Goal: Task Accomplishment & Management: Complete application form

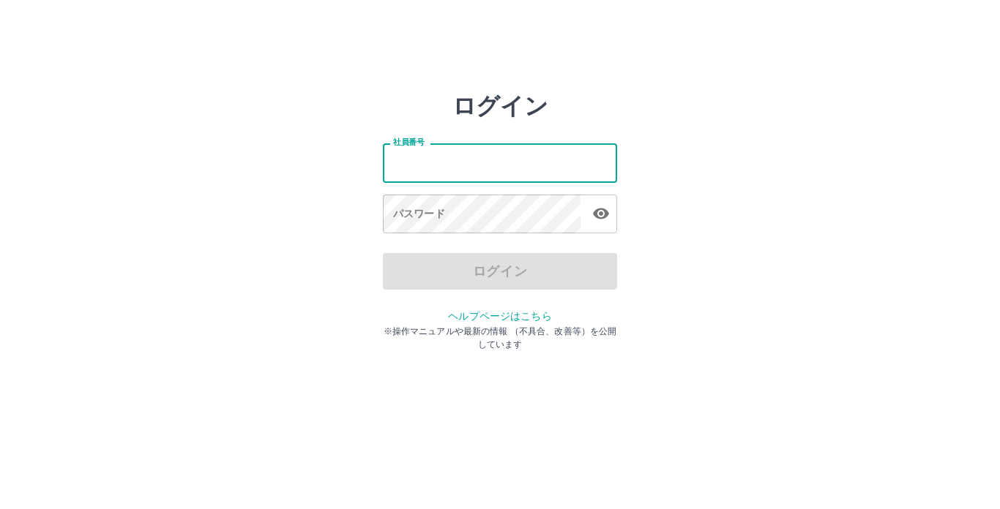
click at [444, 168] on input "社員番号" at bounding box center [500, 162] width 234 height 39
type input "*******"
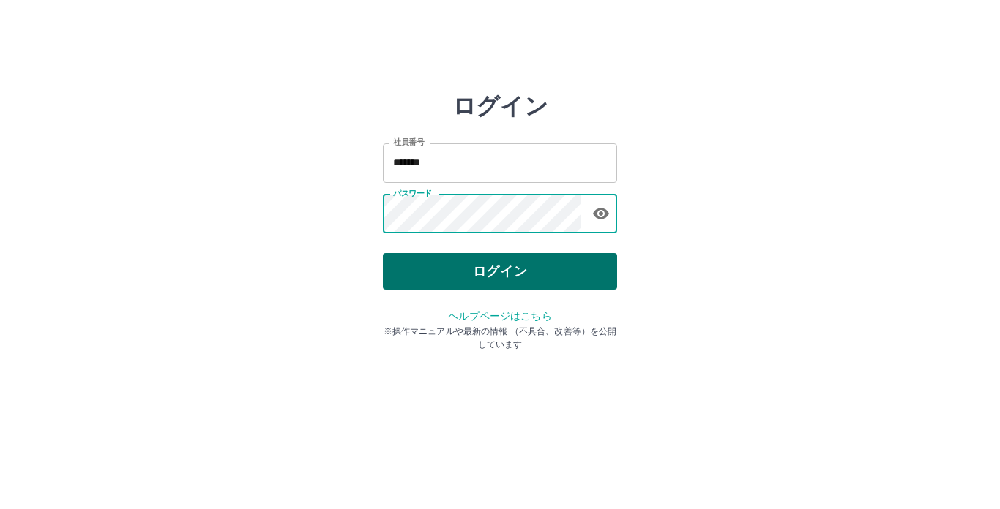
click at [459, 272] on button "ログイン" at bounding box center [500, 271] width 234 height 37
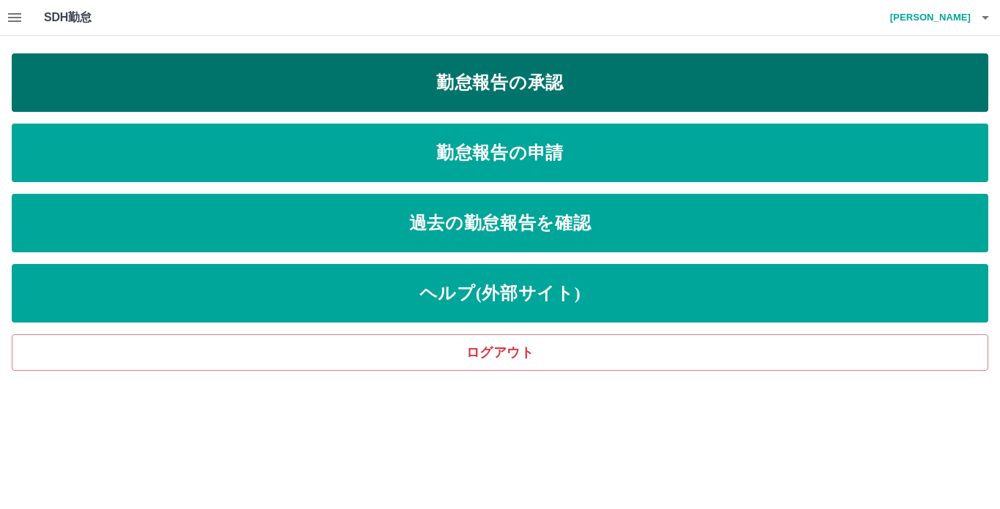
click at [364, 100] on link "勤怠報告の承認" at bounding box center [500, 82] width 976 height 59
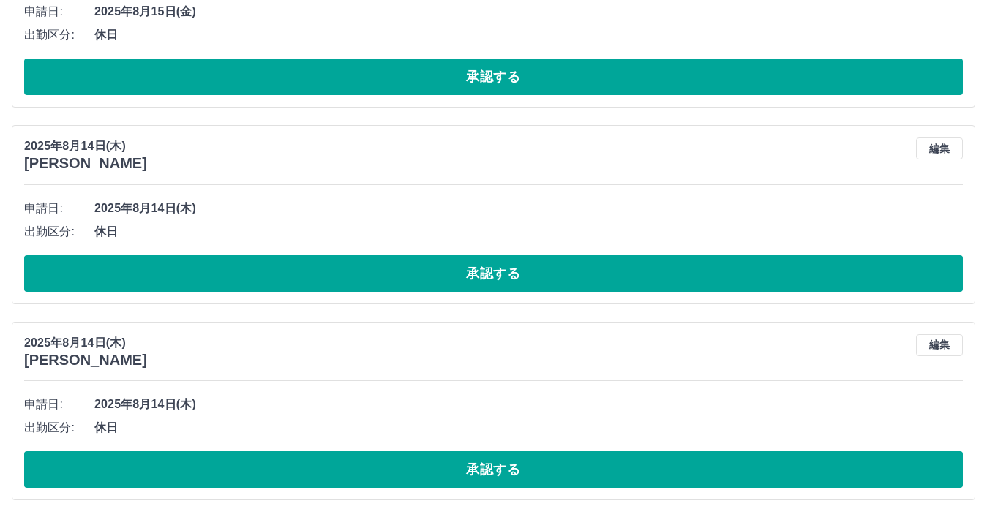
scroll to position [4660, 0]
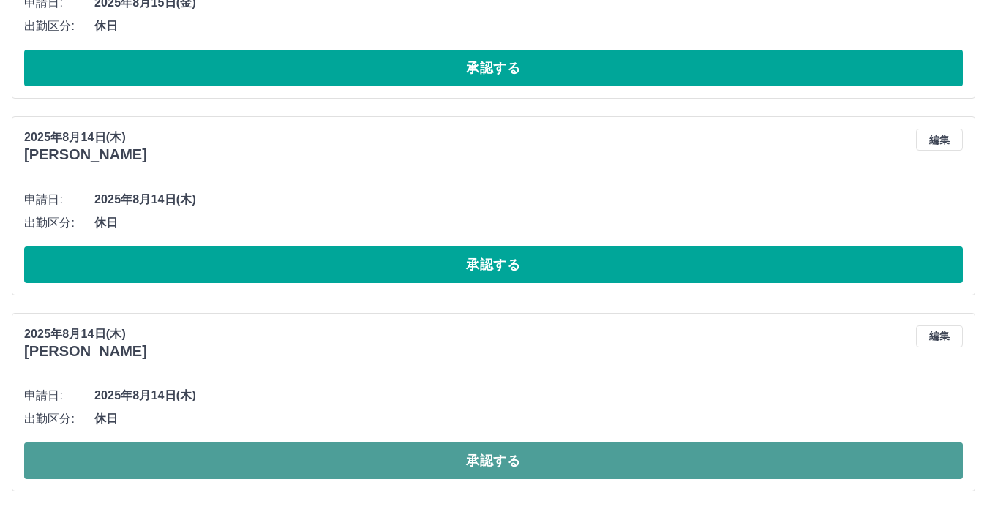
click at [266, 468] on button "承認する" at bounding box center [493, 461] width 939 height 37
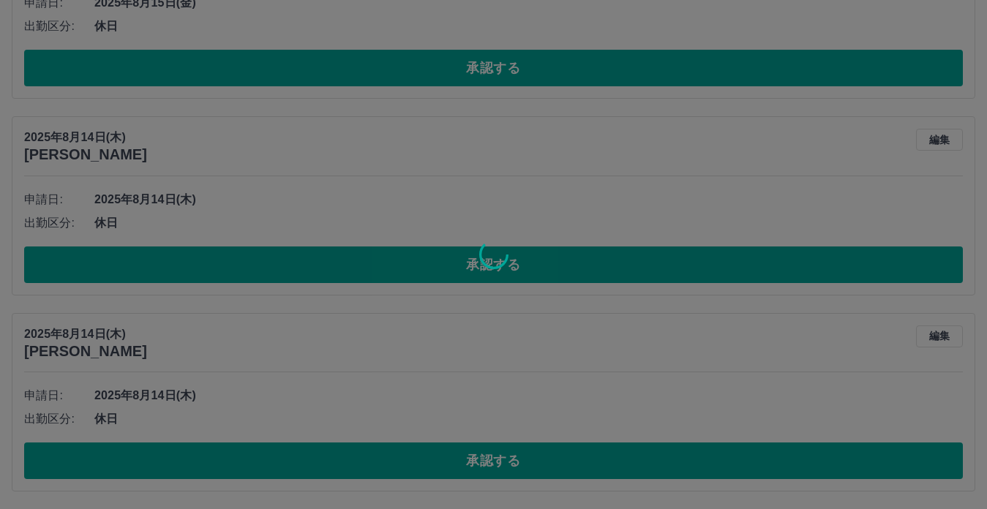
click at [272, 269] on div at bounding box center [493, 254] width 987 height 509
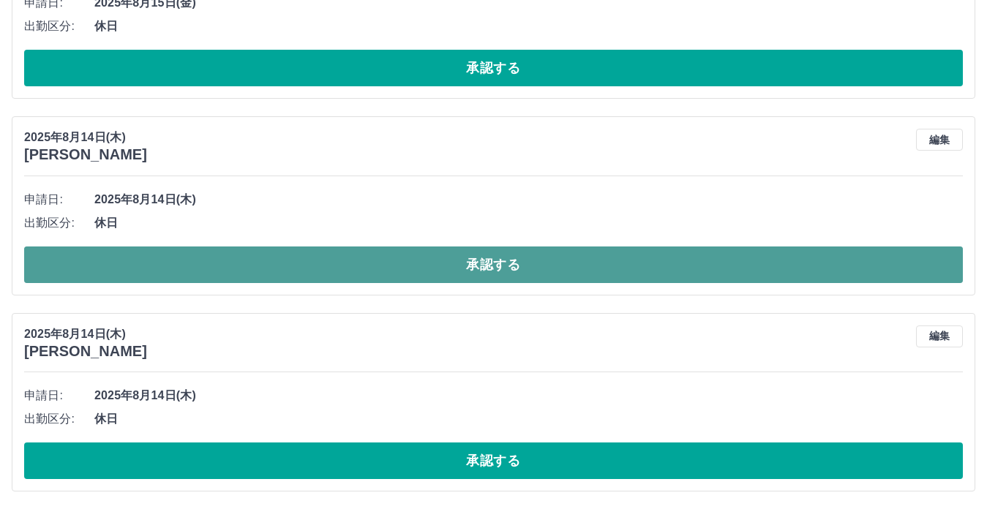
click at [274, 265] on button "承認する" at bounding box center [493, 265] width 939 height 37
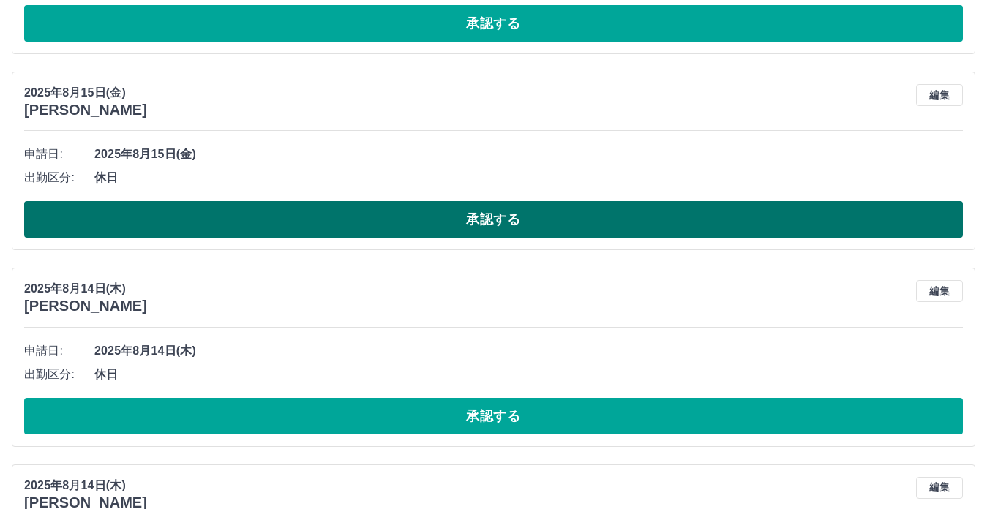
click at [267, 234] on button "承認する" at bounding box center [493, 219] width 939 height 37
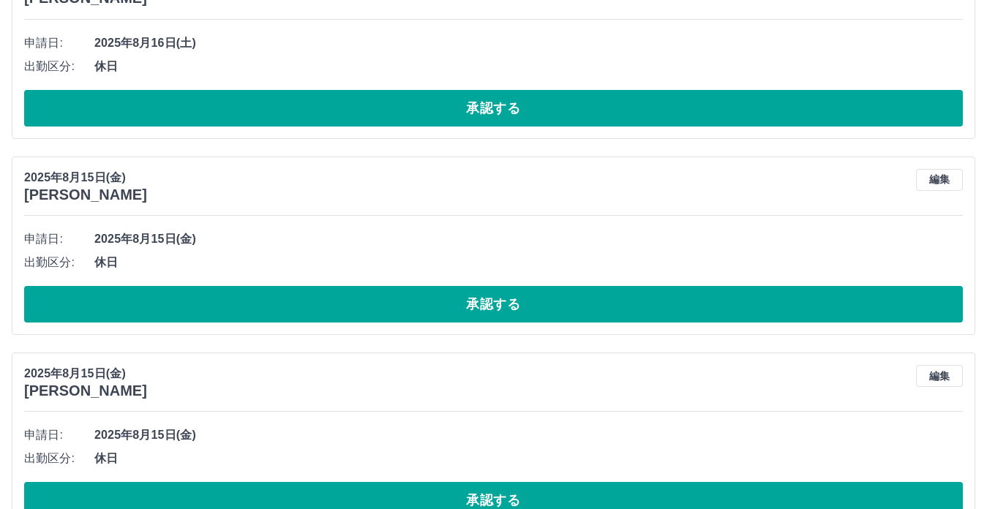
scroll to position [4202, 0]
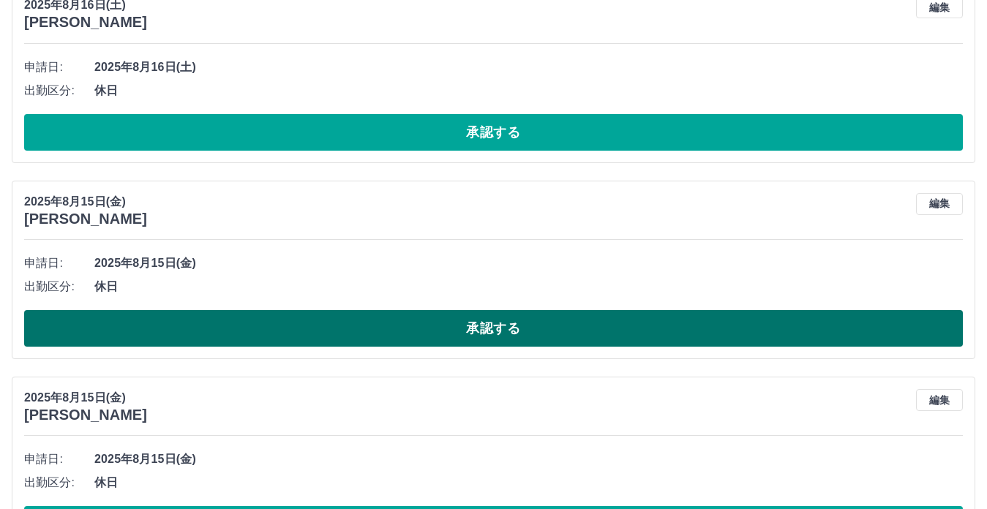
click at [276, 323] on button "承認する" at bounding box center [493, 328] width 939 height 37
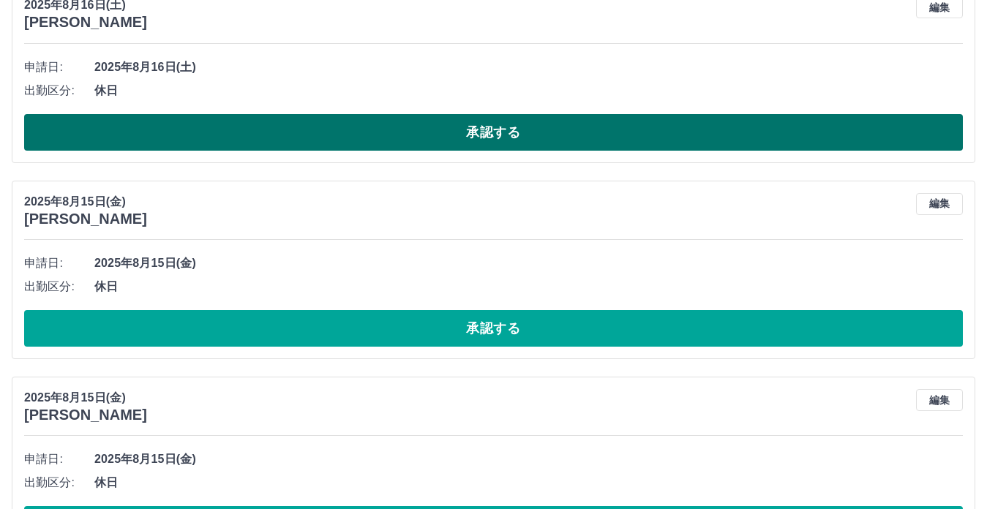
drag, startPoint x: 284, startPoint y: 135, endPoint x: 277, endPoint y: 186, distance: 51.7
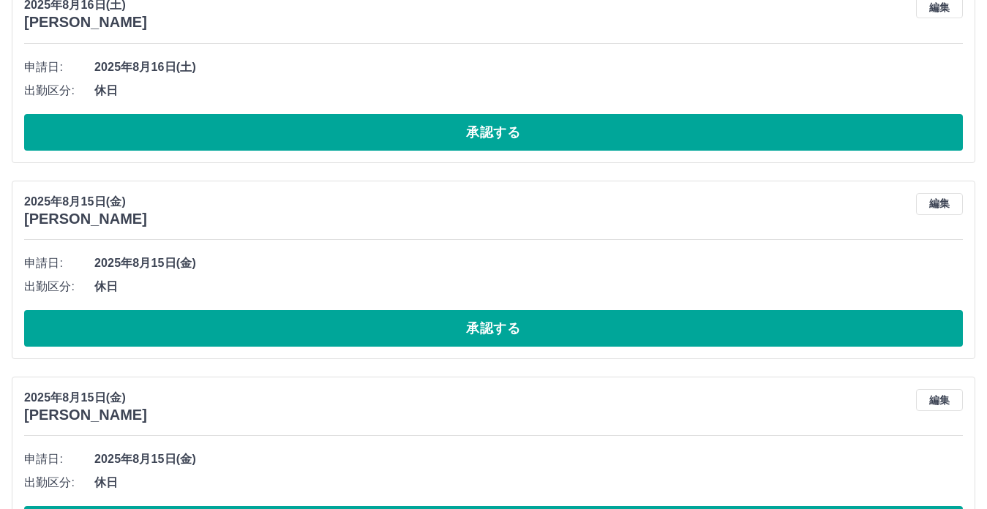
click at [284, 134] on button "承認する" at bounding box center [493, 132] width 939 height 37
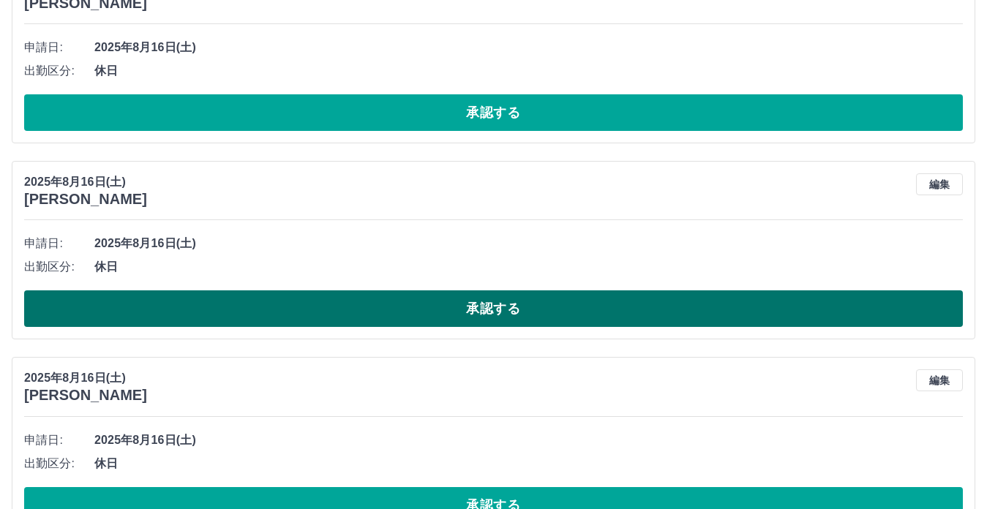
scroll to position [3820, 0]
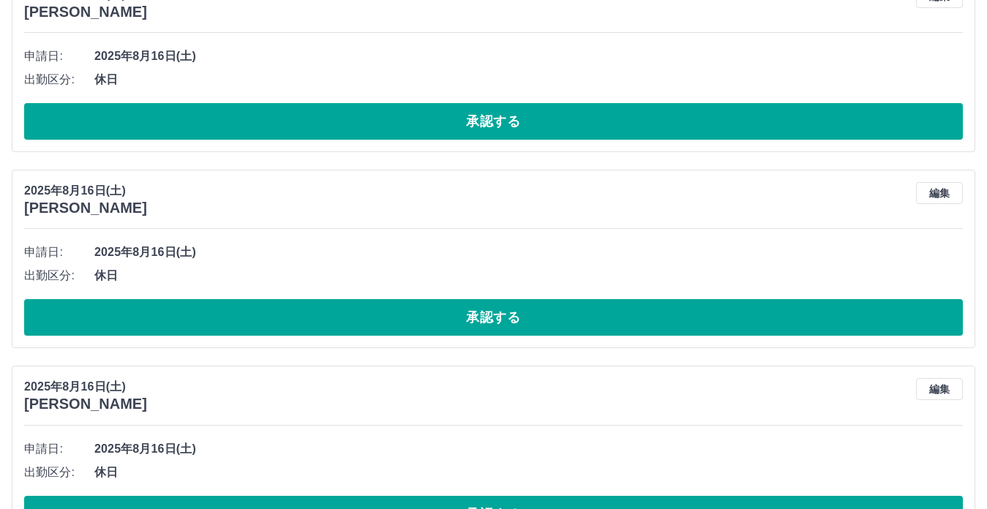
drag, startPoint x: 259, startPoint y: 315, endPoint x: 267, endPoint y: 190, distance: 125.4
click at [260, 314] on button "承認する" at bounding box center [493, 317] width 939 height 37
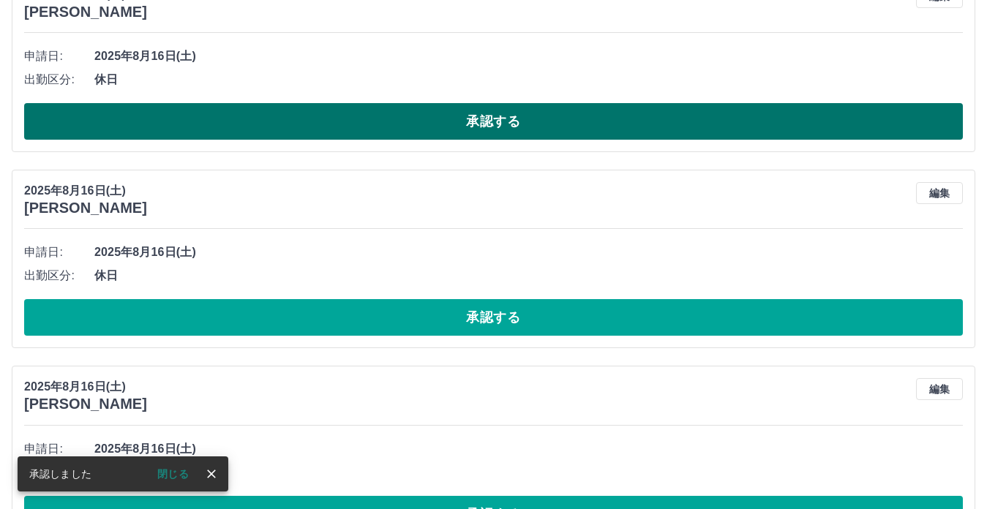
click at [269, 132] on button "承認する" at bounding box center [493, 121] width 939 height 37
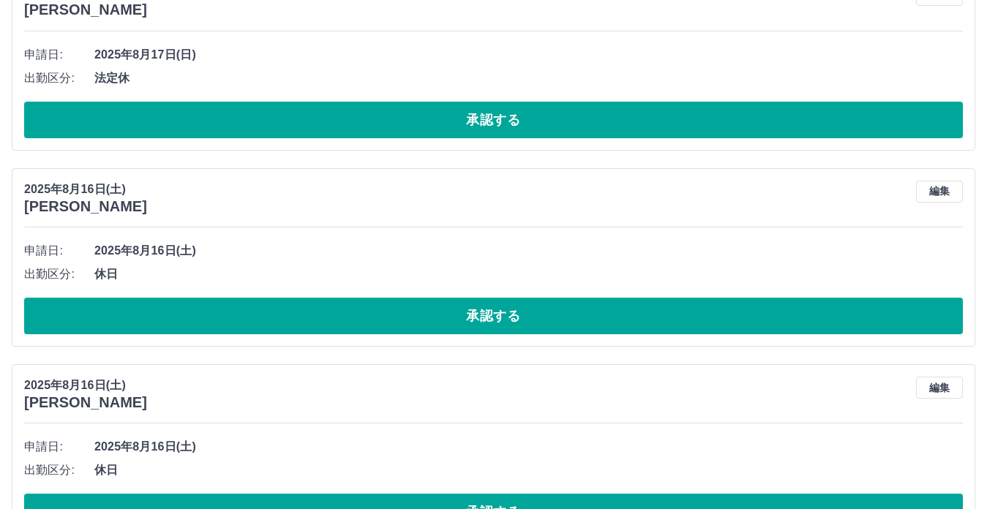
scroll to position [3514, 0]
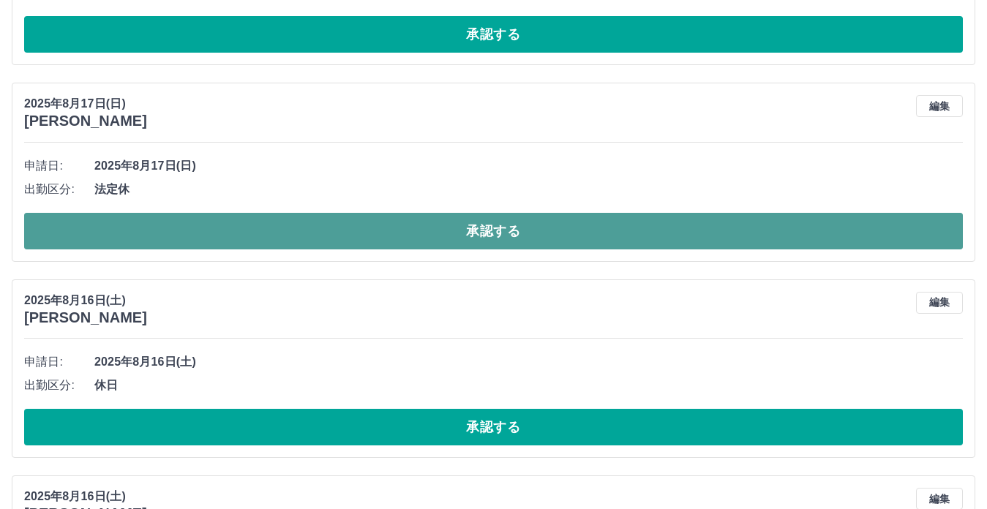
click at [253, 244] on button "承認する" at bounding box center [493, 231] width 939 height 37
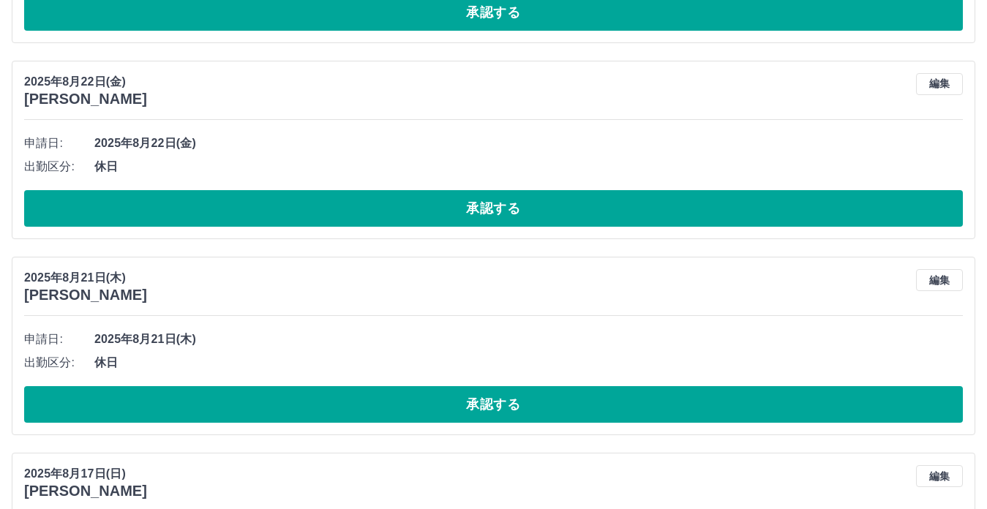
scroll to position [3132, 0]
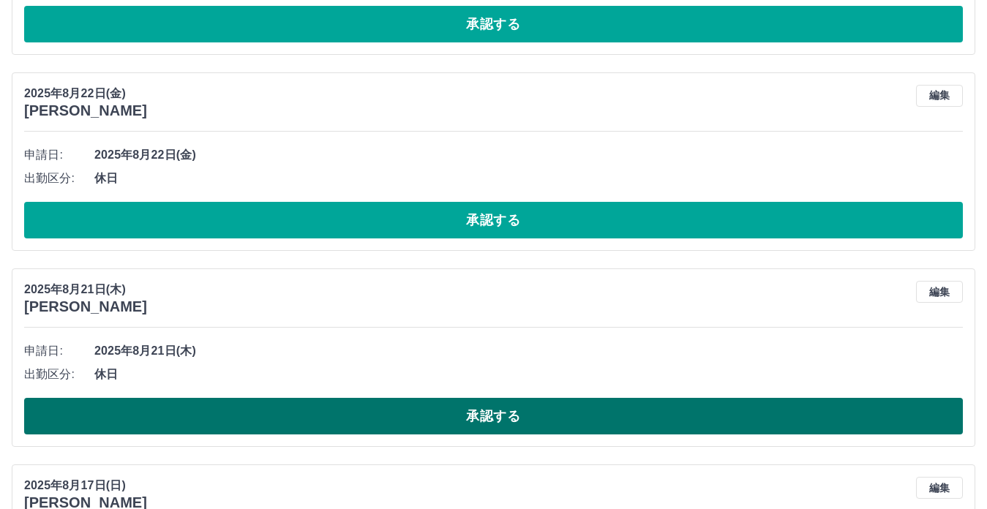
click at [254, 424] on button "承認する" at bounding box center [493, 416] width 939 height 37
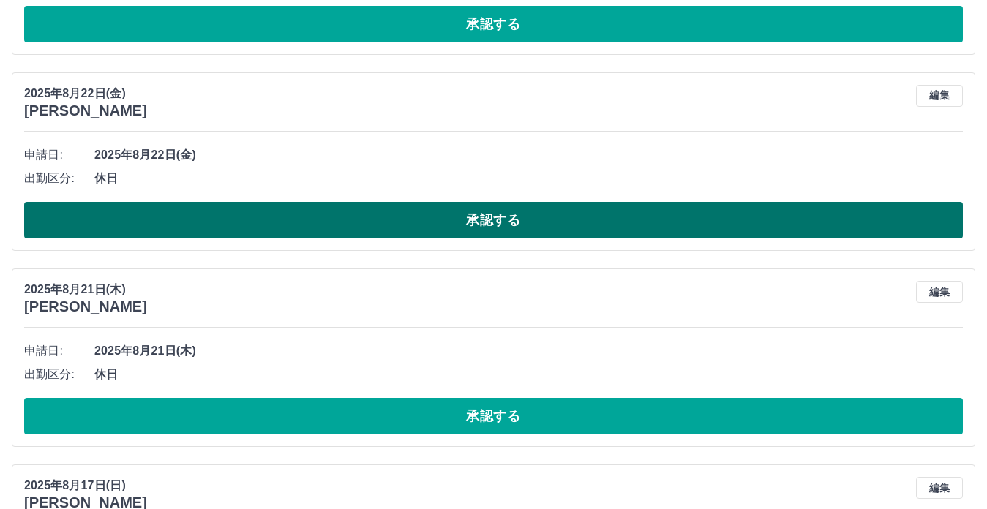
click at [173, 223] on button "承認する" at bounding box center [493, 220] width 939 height 37
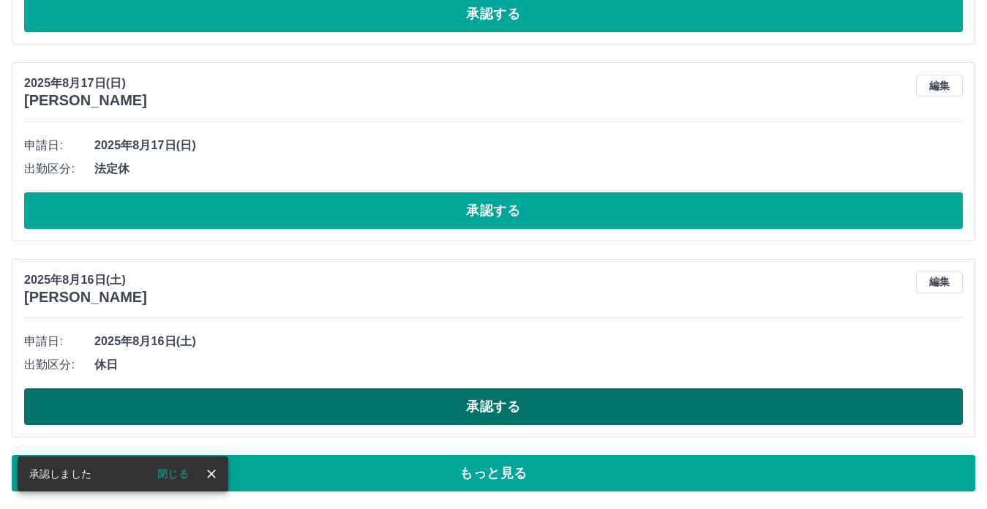
scroll to position [3536, 0]
click at [322, 403] on button "承認する" at bounding box center [493, 407] width 939 height 37
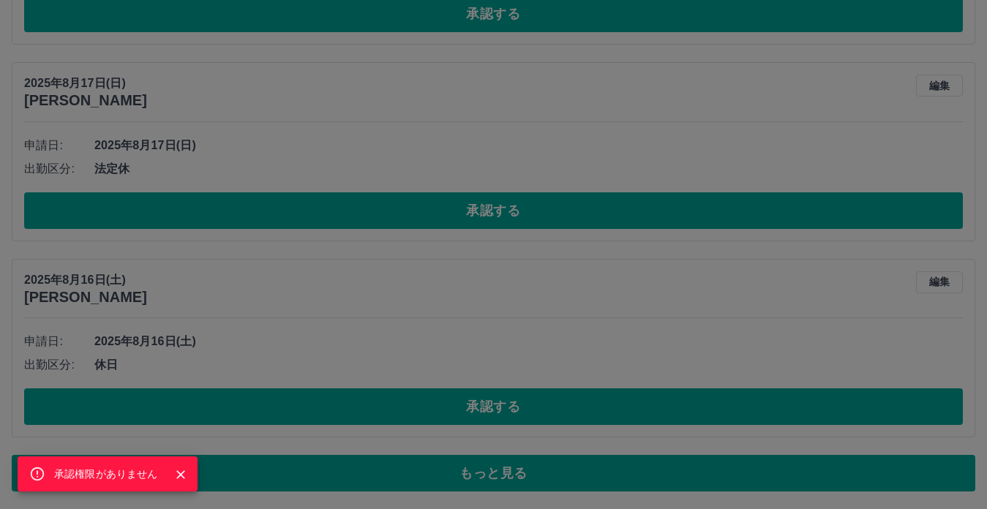
click at [340, 206] on div "承認権限がありません" at bounding box center [493, 254] width 987 height 509
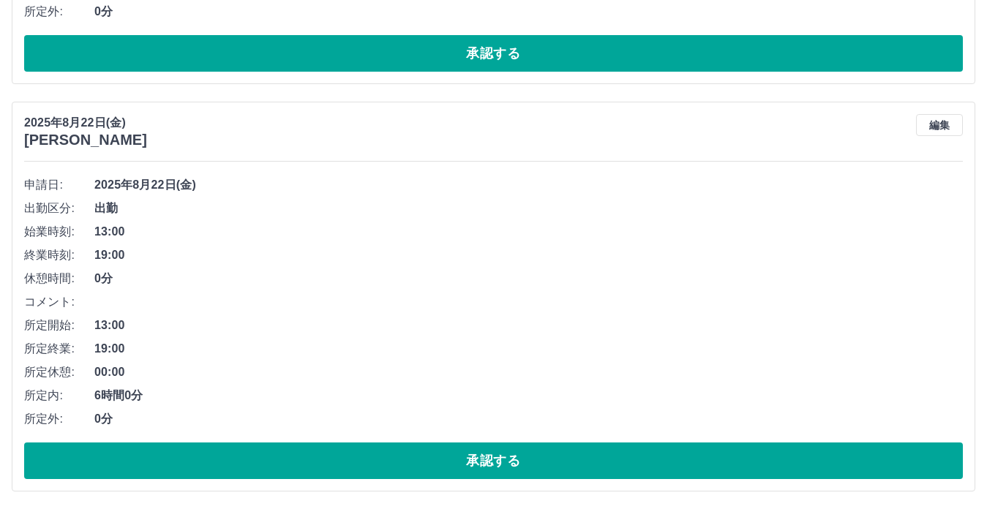
scroll to position [2696, 0]
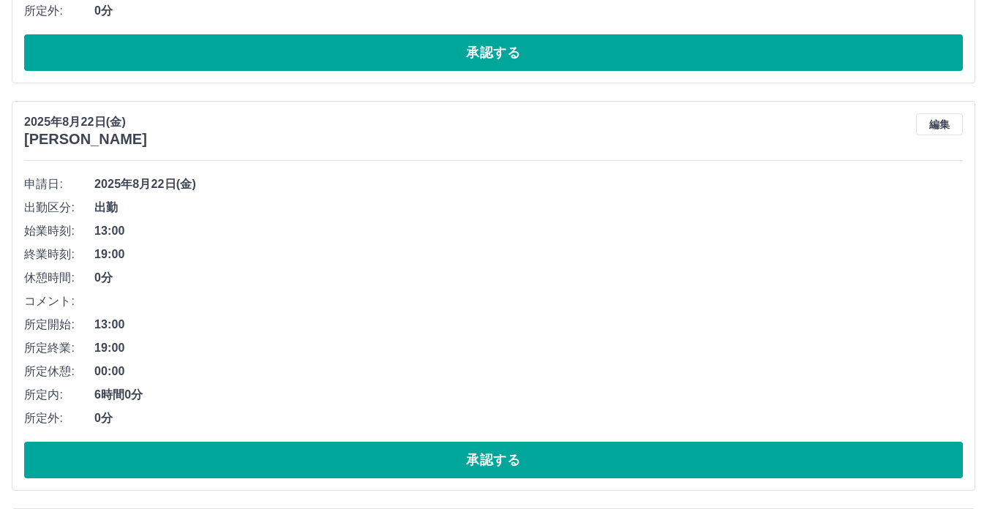
click at [356, 447] on button "承認する" at bounding box center [493, 460] width 939 height 37
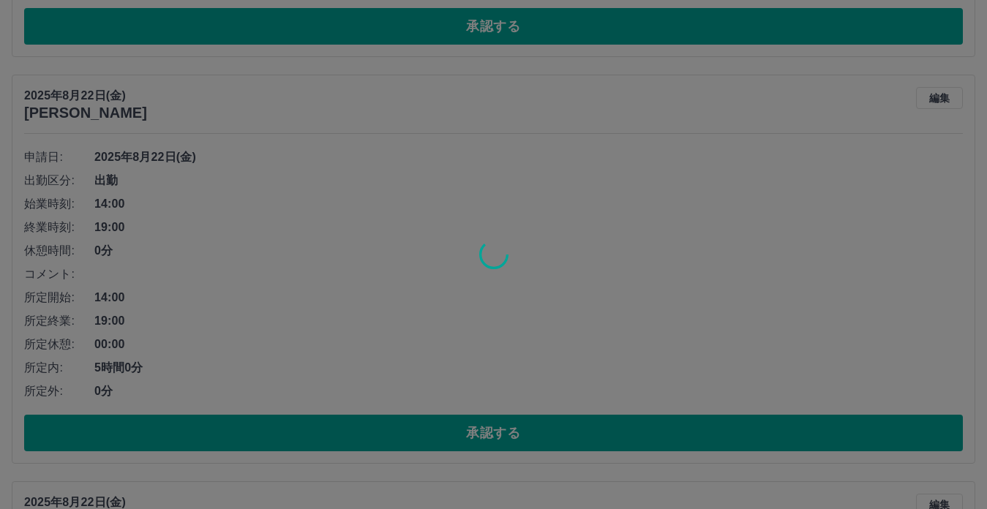
scroll to position [2314, 0]
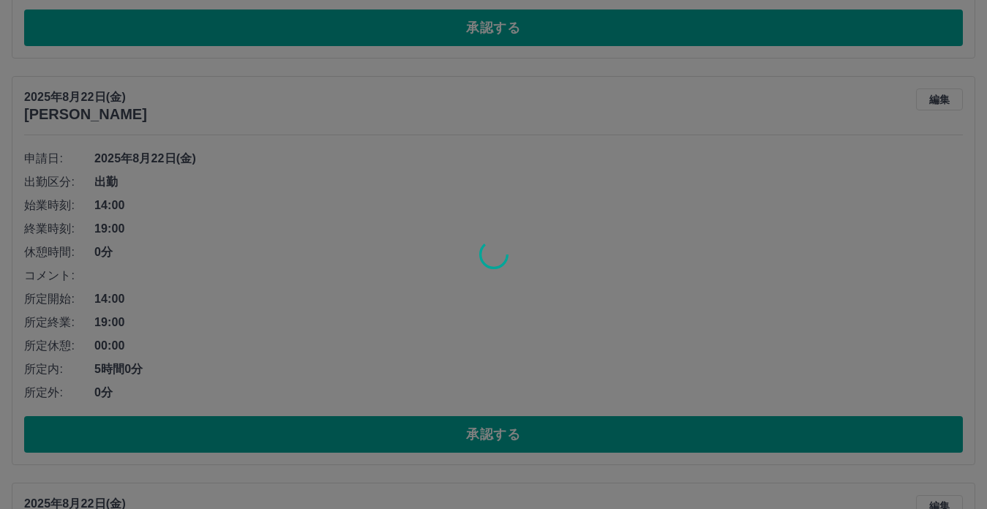
click at [354, 436] on div at bounding box center [493, 254] width 987 height 509
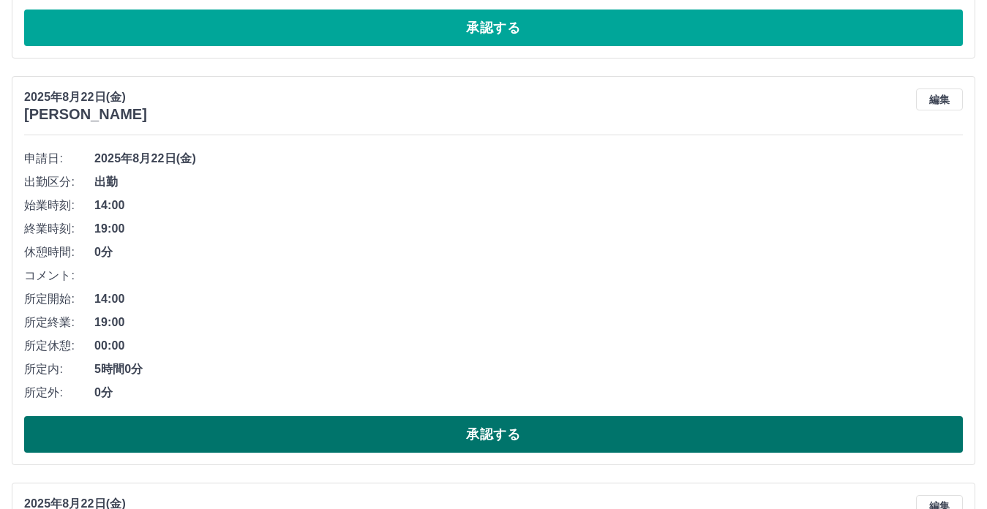
click at [354, 435] on button "承認する" at bounding box center [493, 434] width 939 height 37
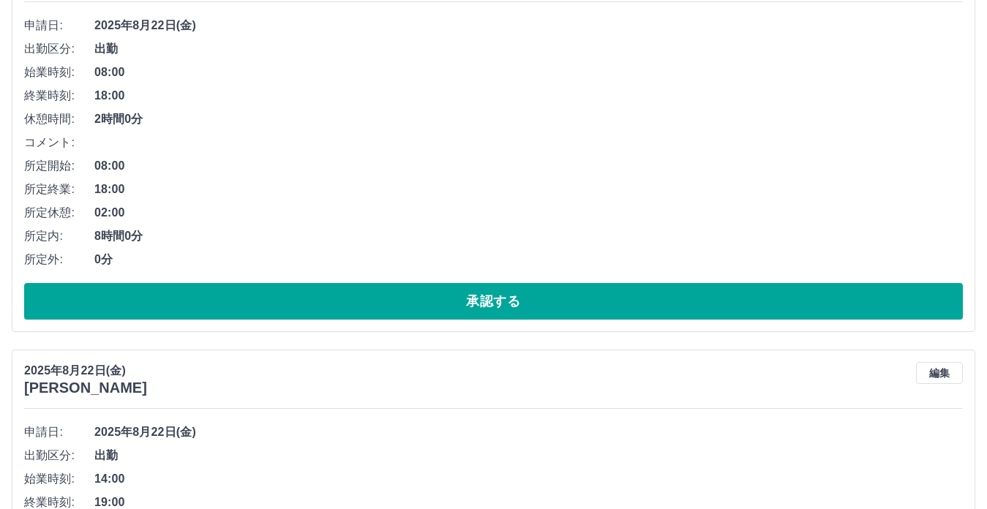
scroll to position [2008, 0]
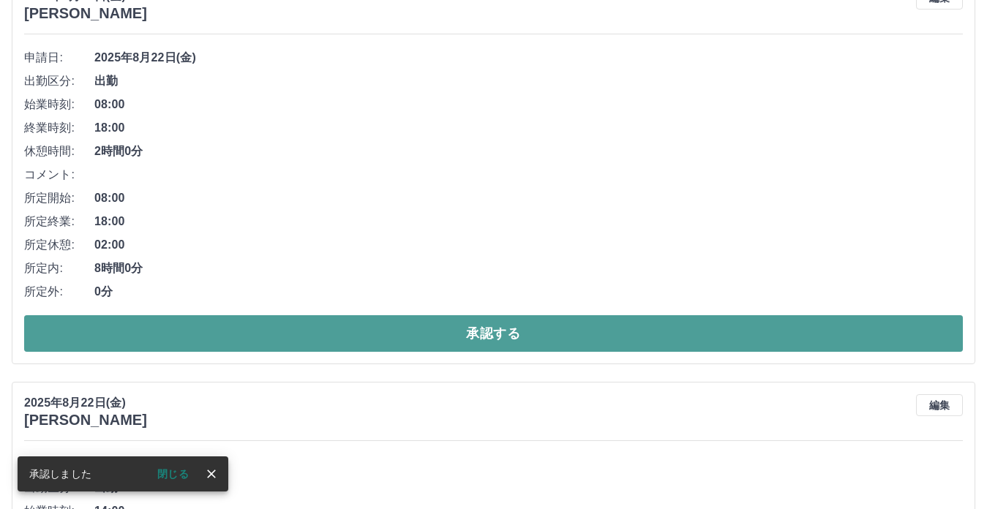
click at [354, 337] on button "承認する" at bounding box center [493, 333] width 939 height 37
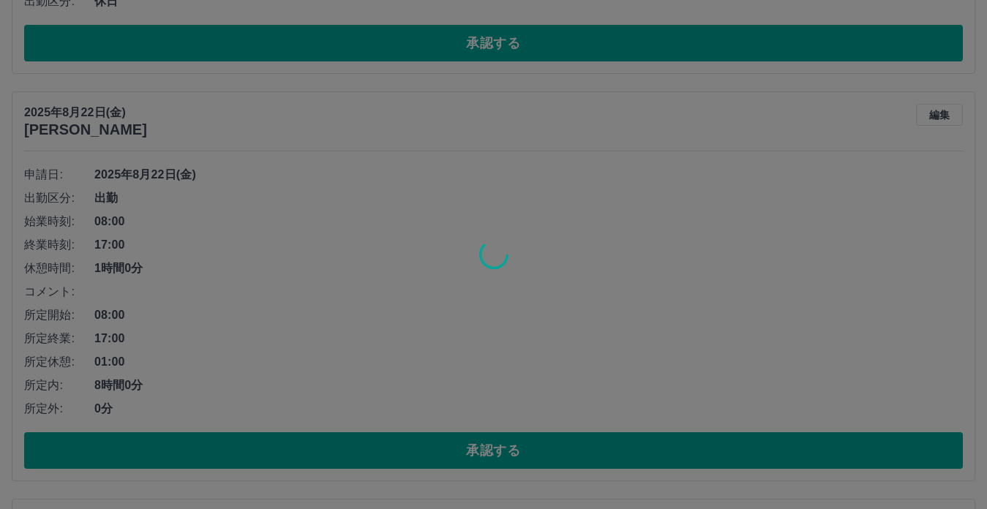
scroll to position [1473, 0]
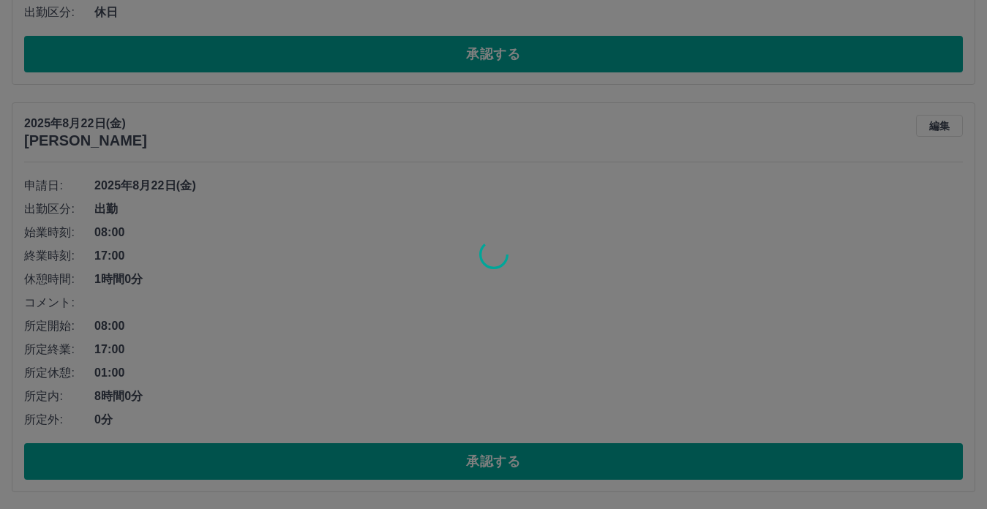
click at [350, 457] on div at bounding box center [493, 254] width 987 height 509
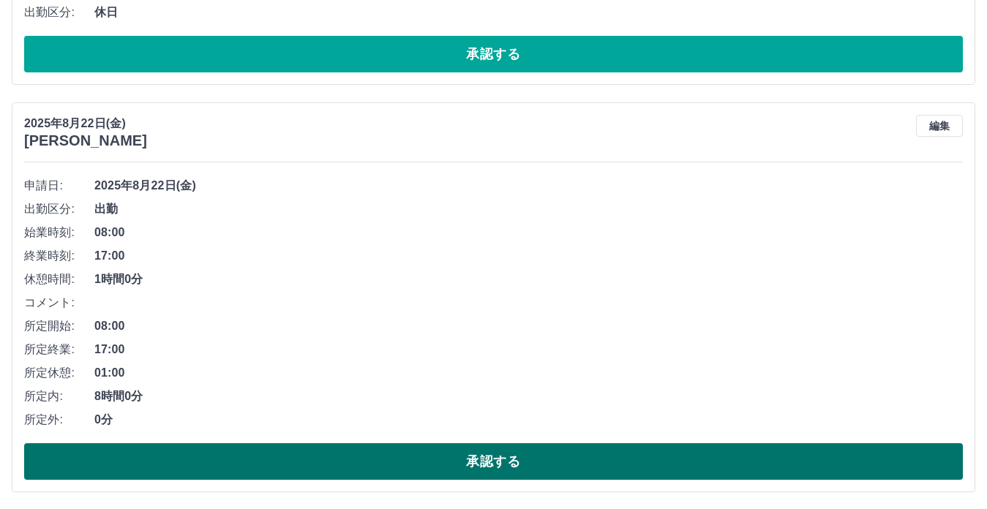
click at [351, 456] on button "承認する" at bounding box center [493, 462] width 939 height 37
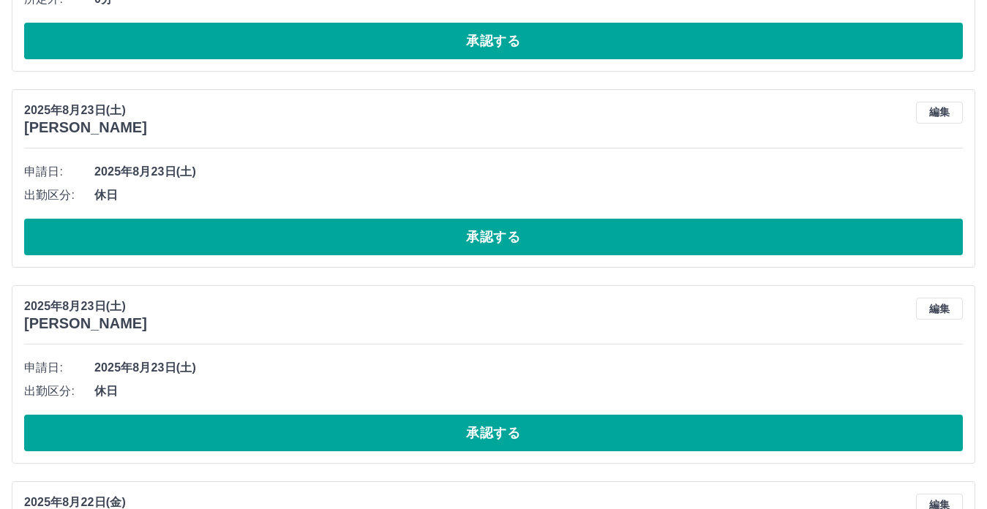
scroll to position [1091, 0]
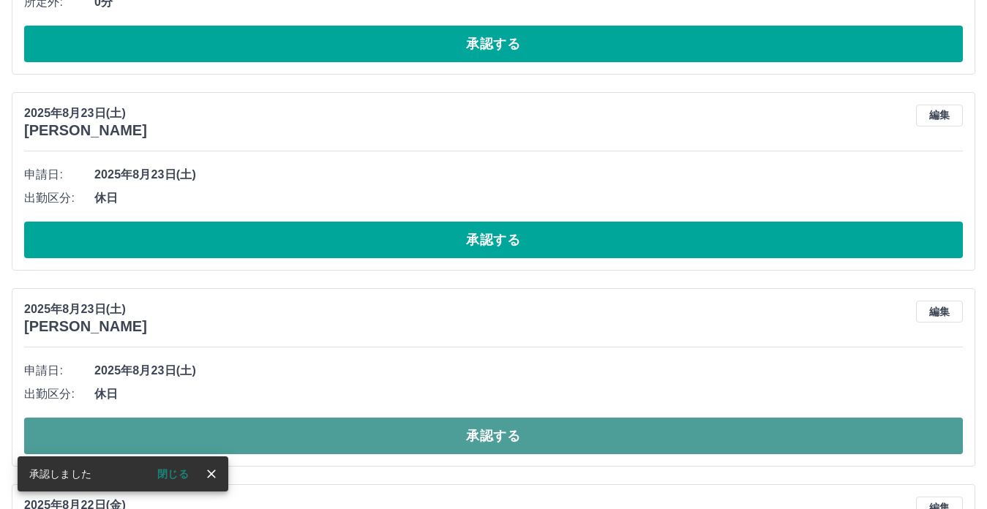
click at [354, 425] on button "承認する" at bounding box center [493, 436] width 939 height 37
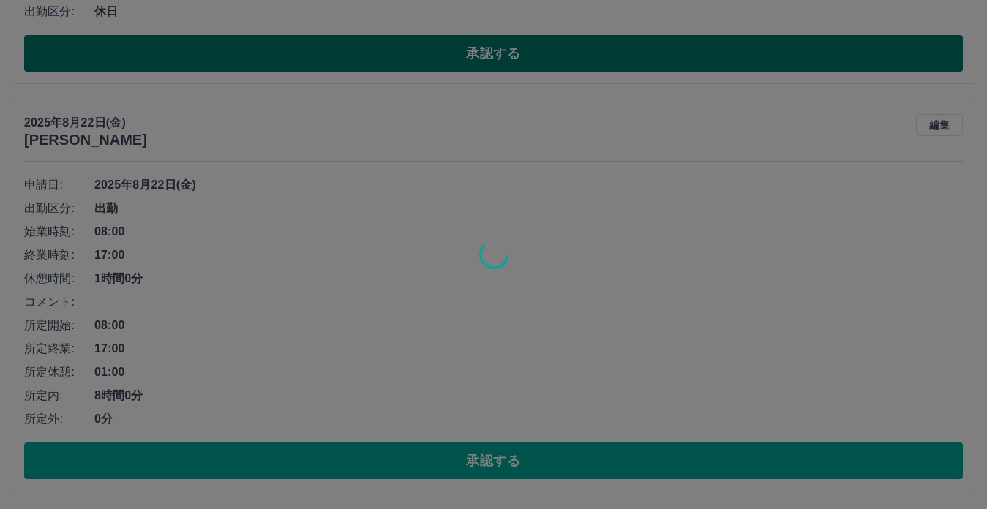
scroll to position [872, 0]
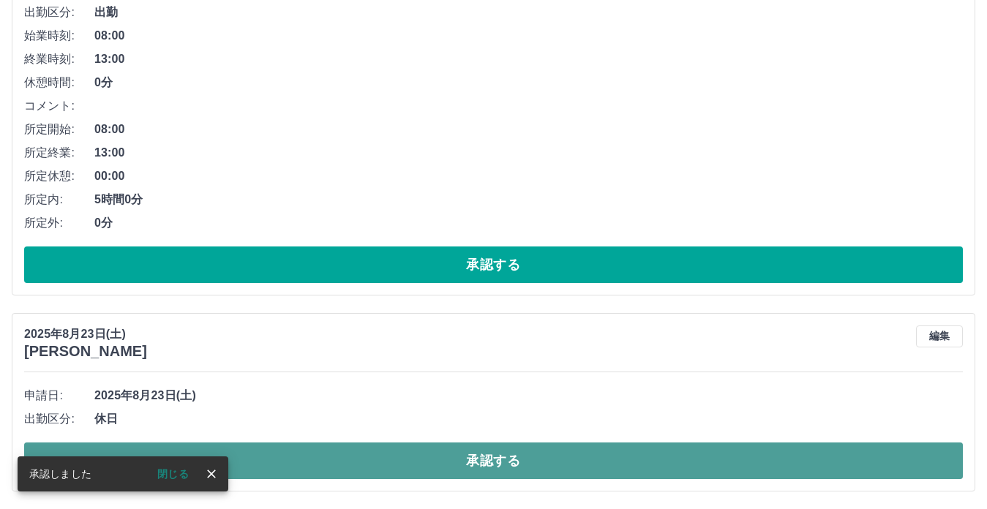
click at [407, 452] on button "承認する" at bounding box center [493, 461] width 939 height 37
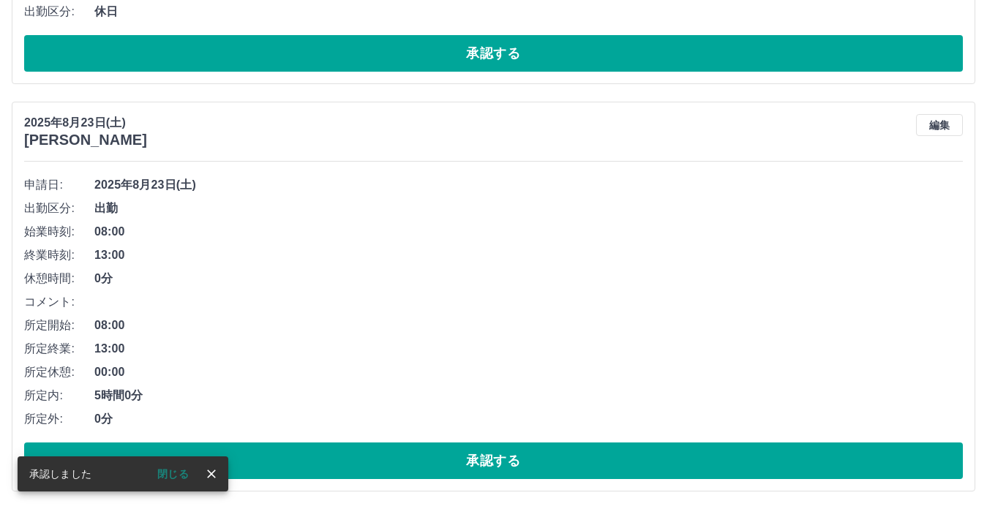
scroll to position [676, 0]
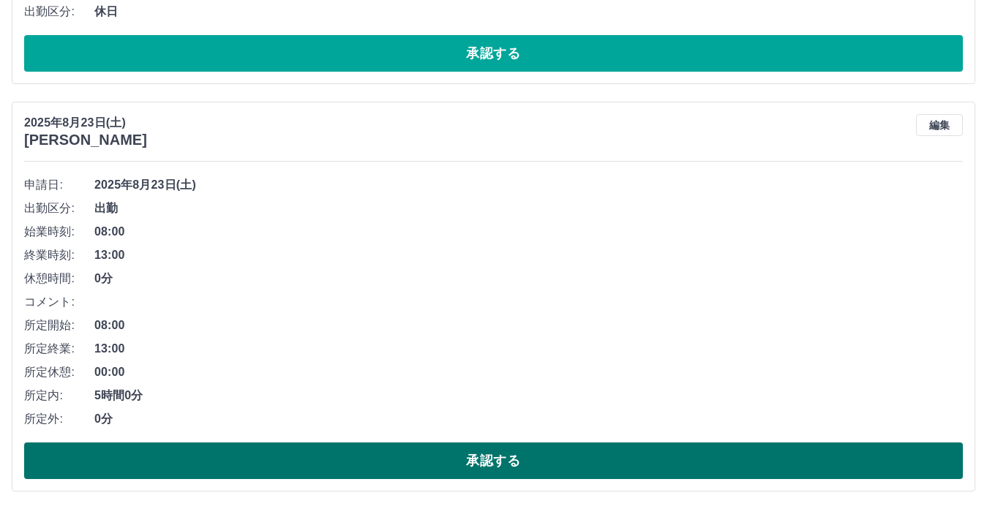
click at [441, 471] on button "承認する" at bounding box center [493, 461] width 939 height 37
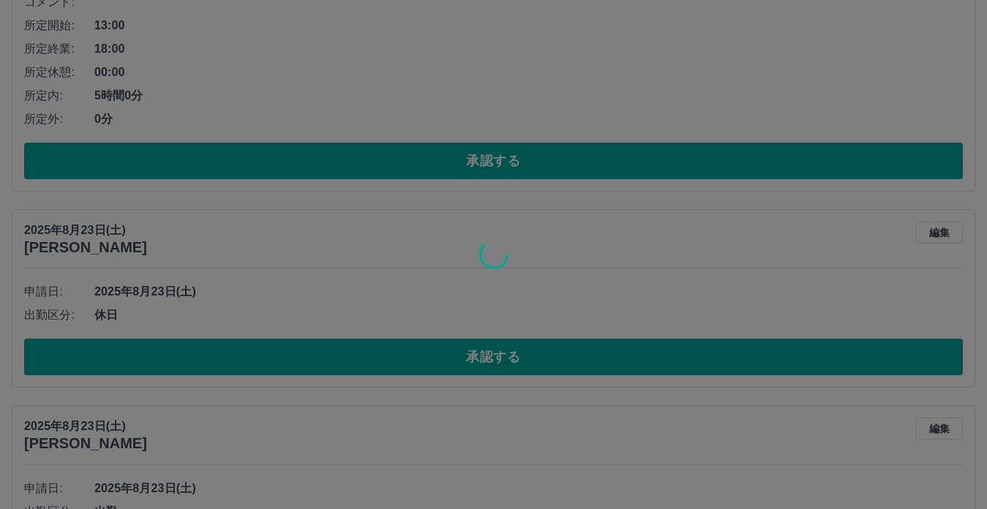
scroll to position [370, 0]
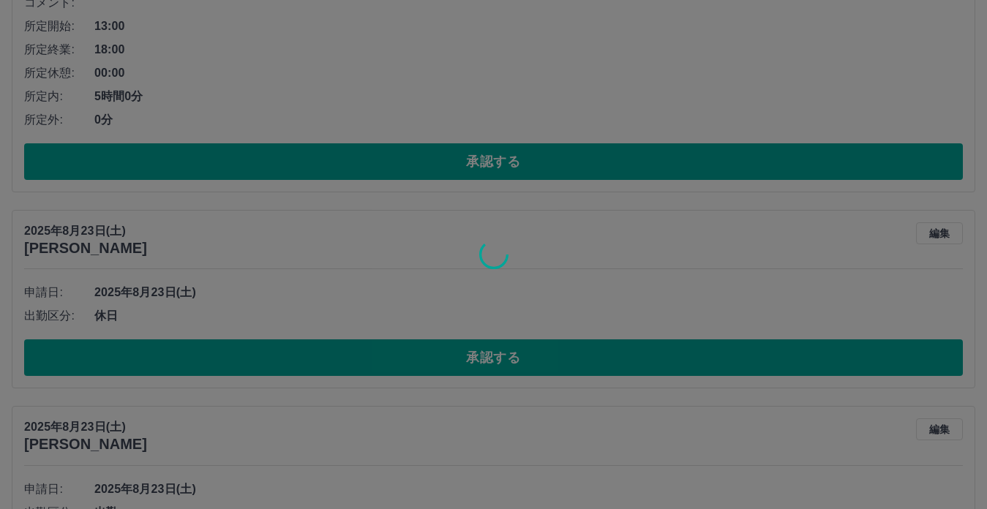
click at [422, 355] on div at bounding box center [493, 254] width 987 height 509
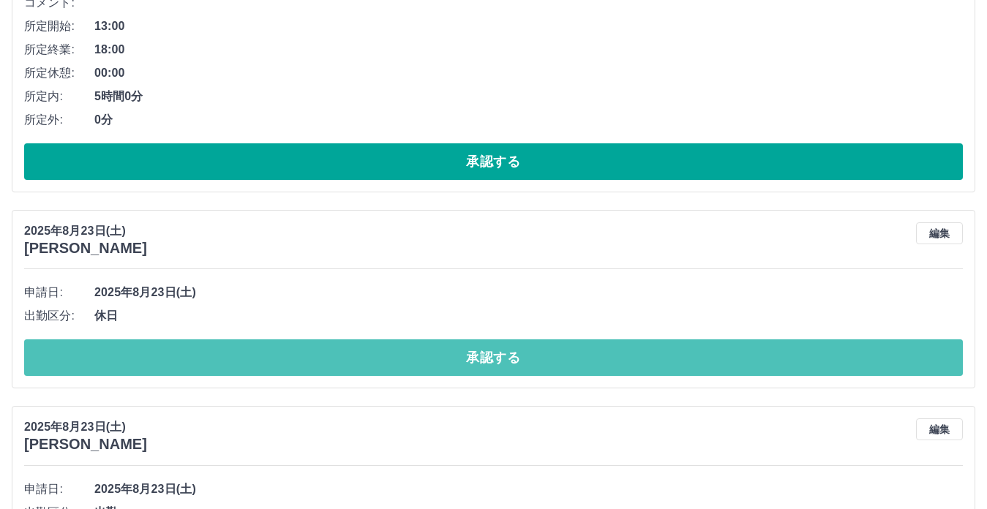
click at [422, 355] on button "承認する" at bounding box center [493, 358] width 939 height 37
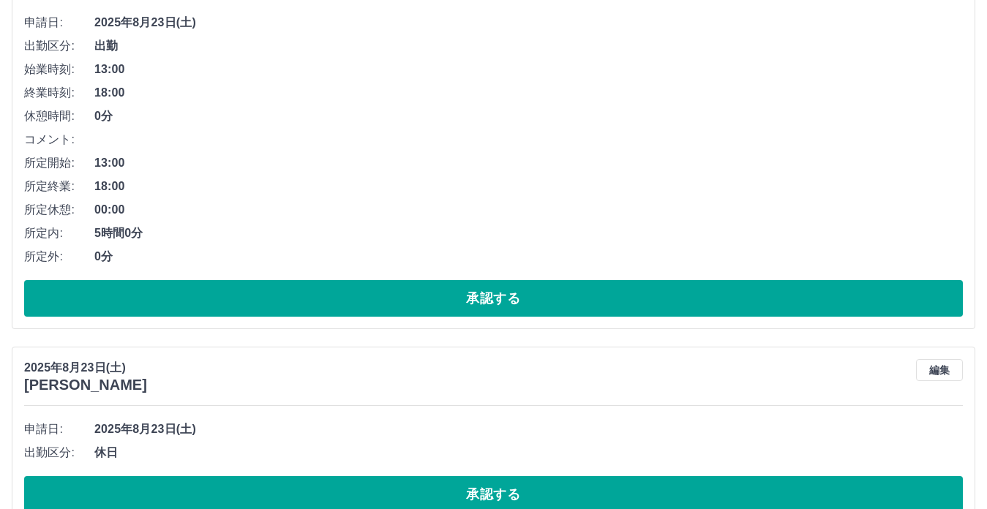
scroll to position [64, 0]
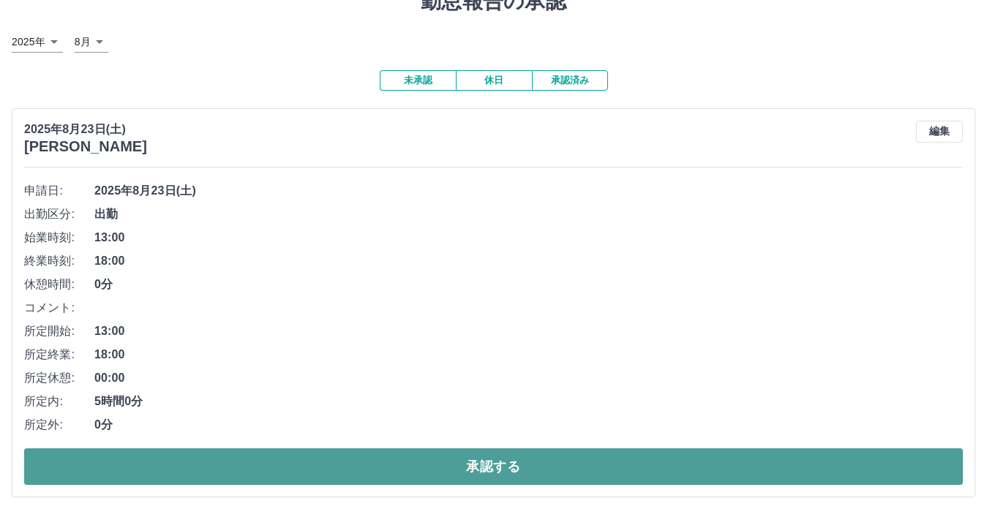
click at [479, 464] on button "承認する" at bounding box center [493, 467] width 939 height 37
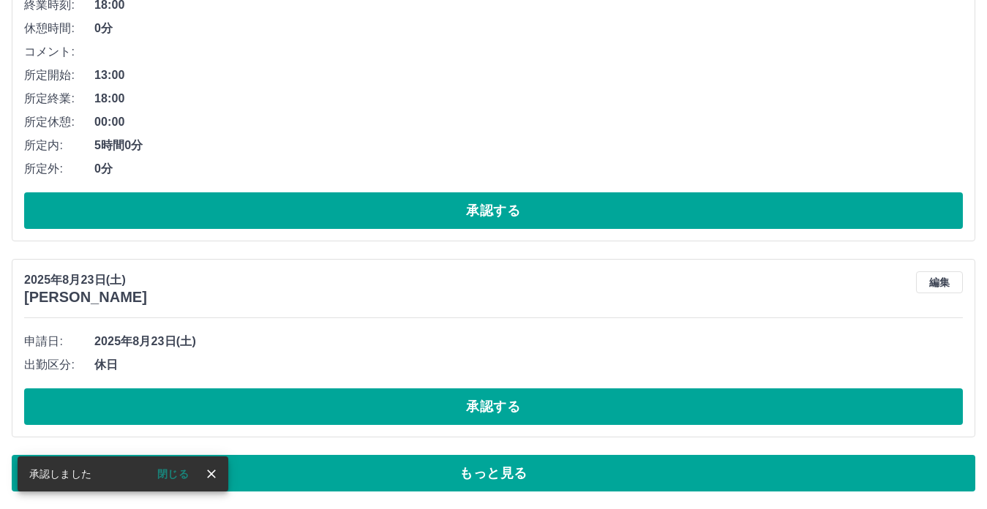
scroll to position [322, 0]
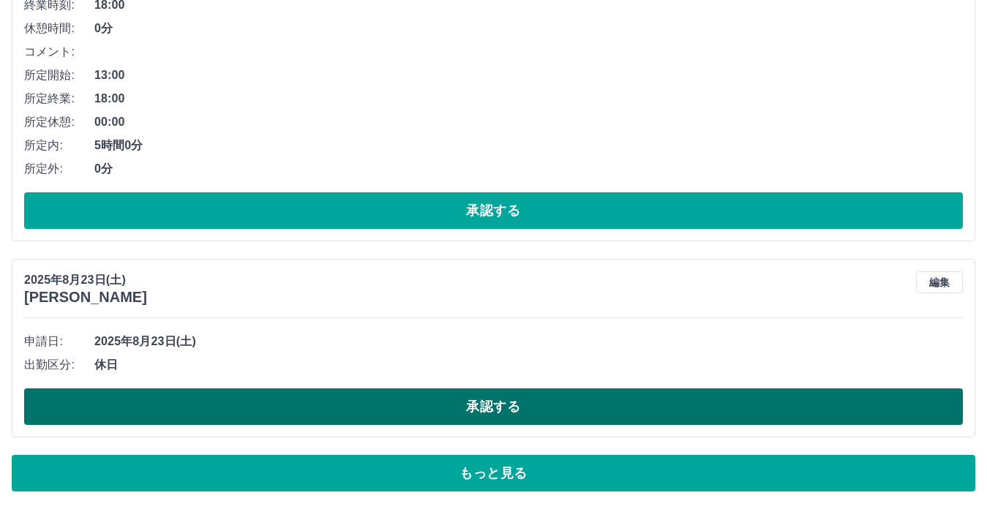
click at [411, 403] on button "承認する" at bounding box center [493, 407] width 939 height 37
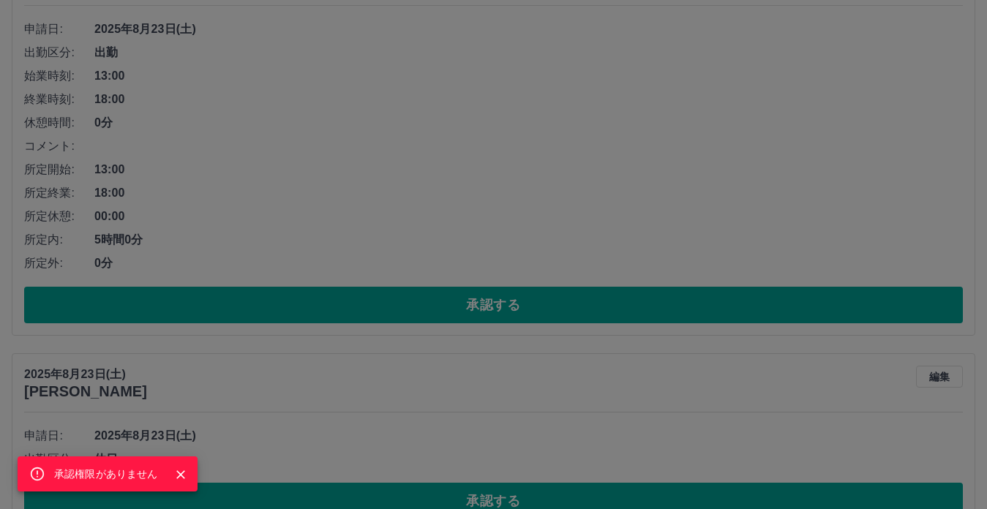
scroll to position [229, 0]
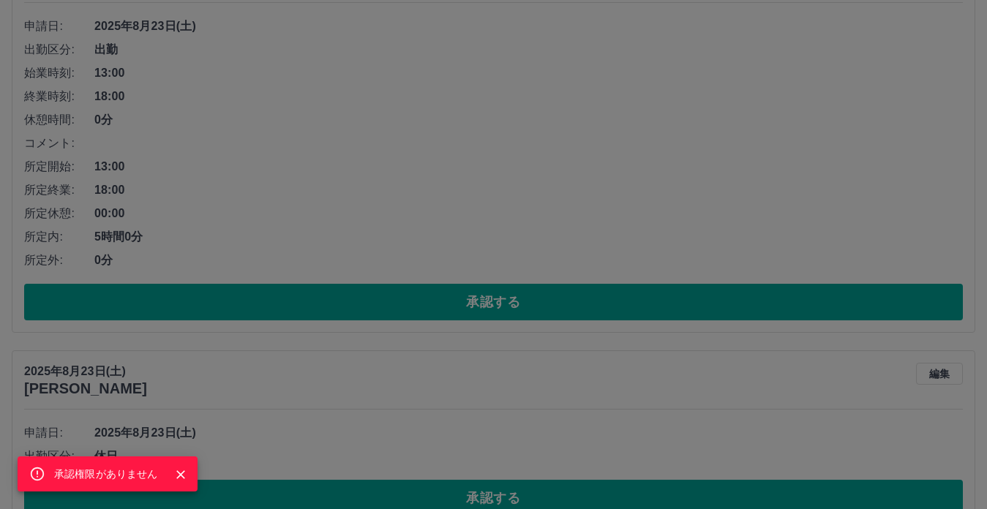
click at [429, 310] on div "承認権限がありません" at bounding box center [493, 254] width 987 height 509
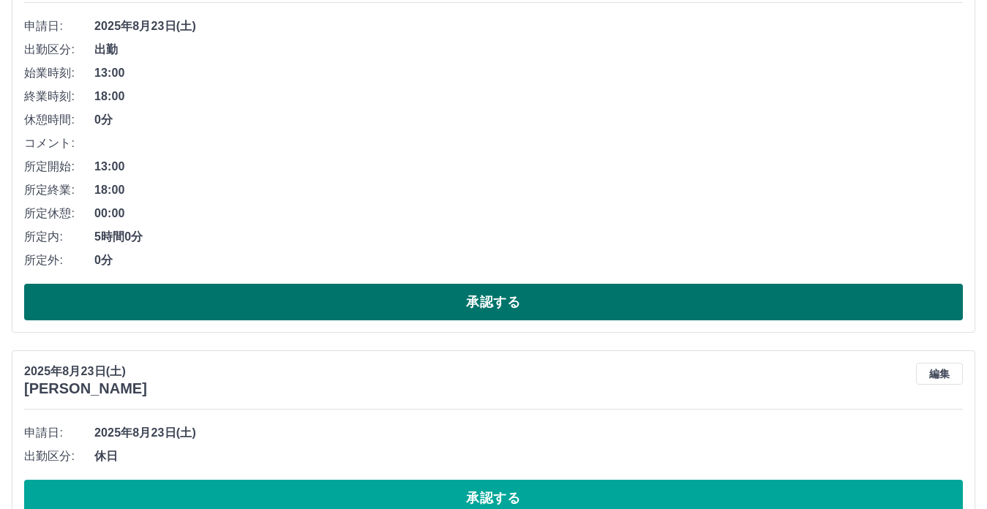
click at [430, 306] on button "承認する" at bounding box center [493, 302] width 939 height 37
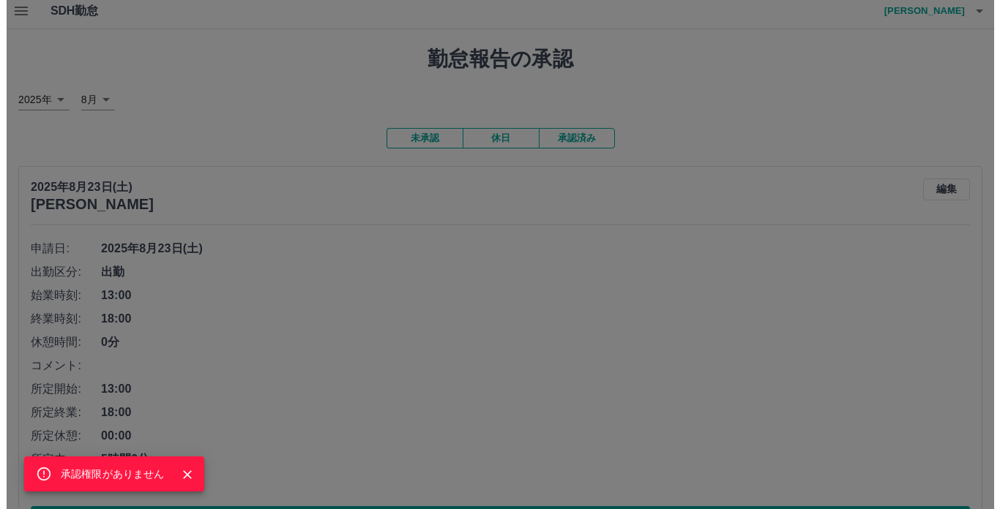
scroll to position [0, 0]
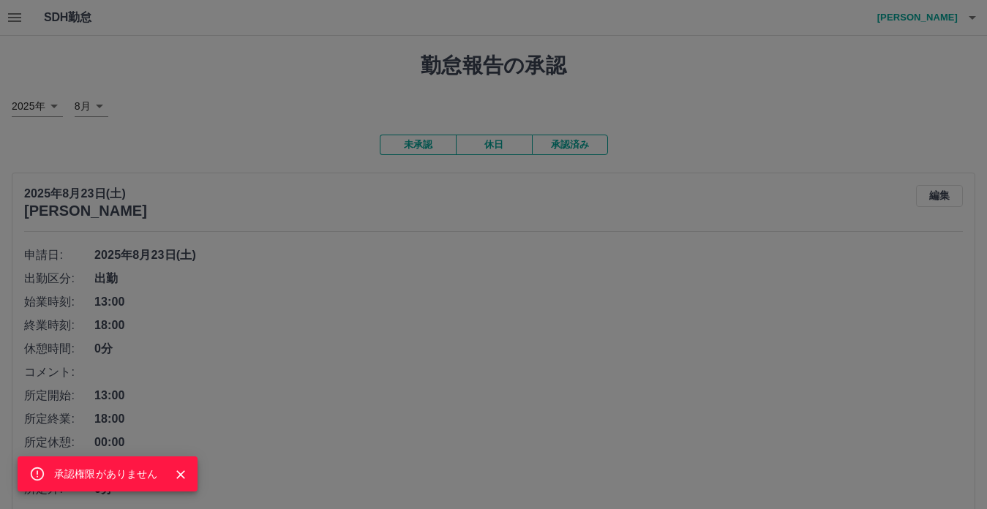
click at [16, 23] on div "承認権限がありません" at bounding box center [493, 254] width 987 height 509
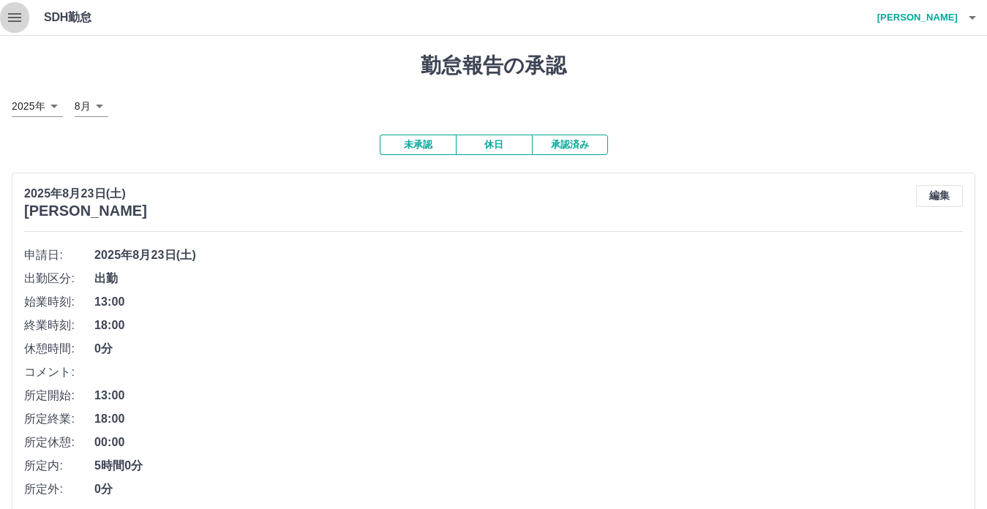
click at [13, 20] on icon "button" at bounding box center [14, 17] width 13 height 9
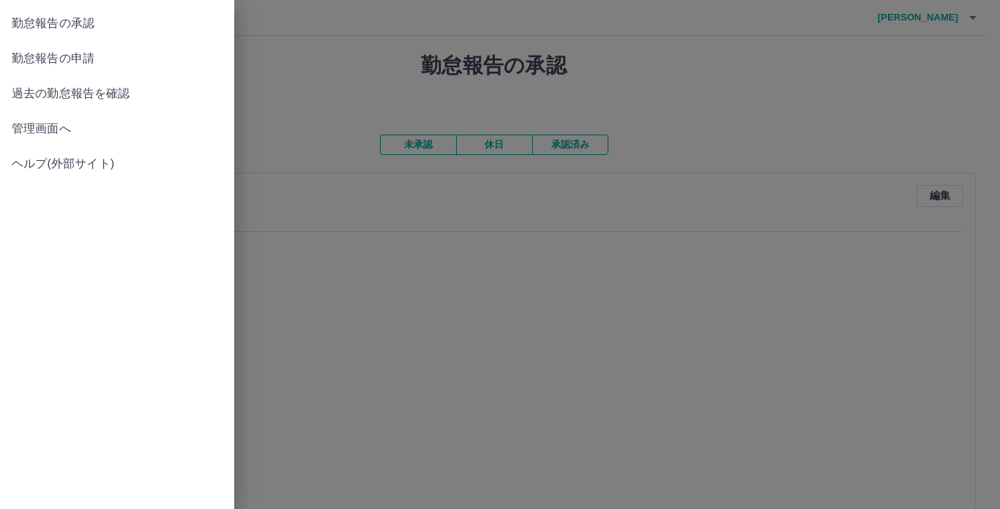
click at [82, 53] on span "勤怠報告の申請" at bounding box center [117, 59] width 211 height 18
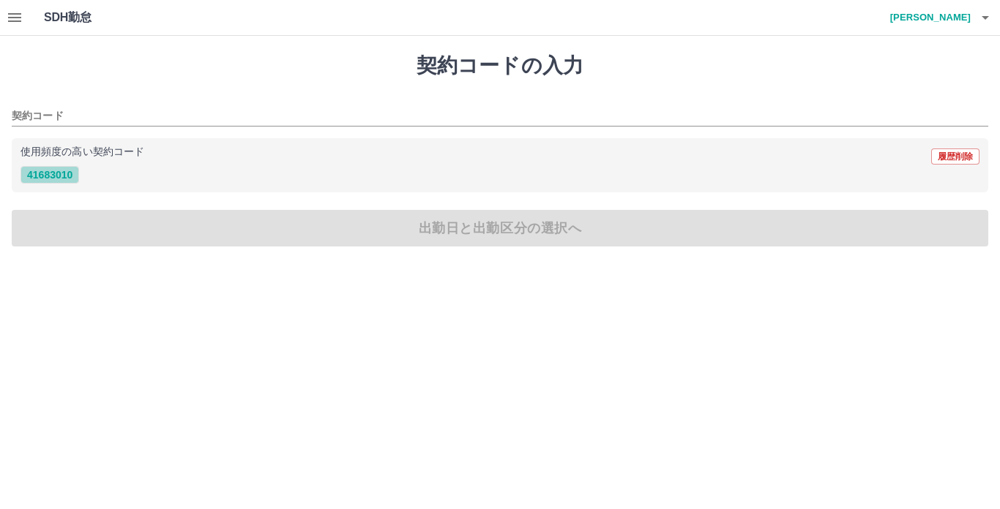
click at [51, 179] on button "41683010" at bounding box center [49, 175] width 59 height 18
type input "********"
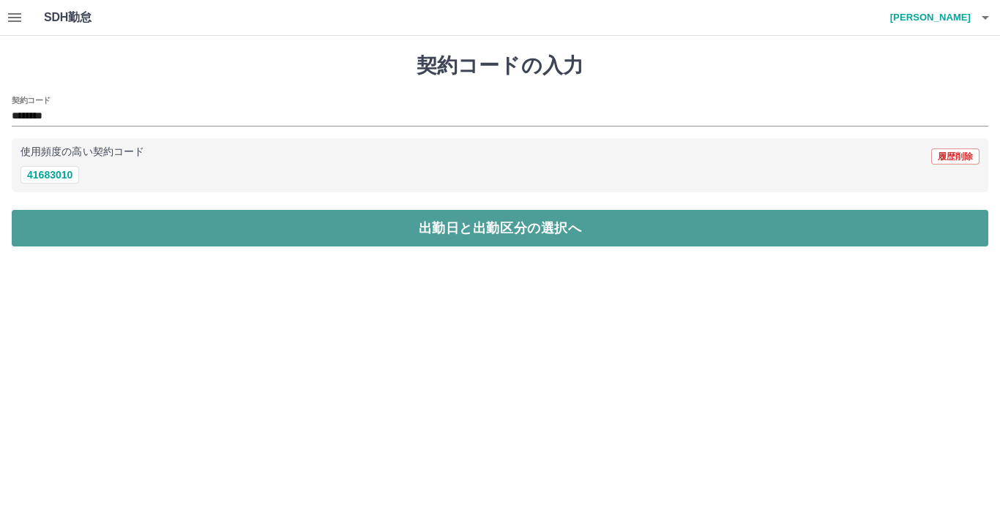
click at [88, 213] on button "出勤日と出勤区分の選択へ" at bounding box center [500, 228] width 976 height 37
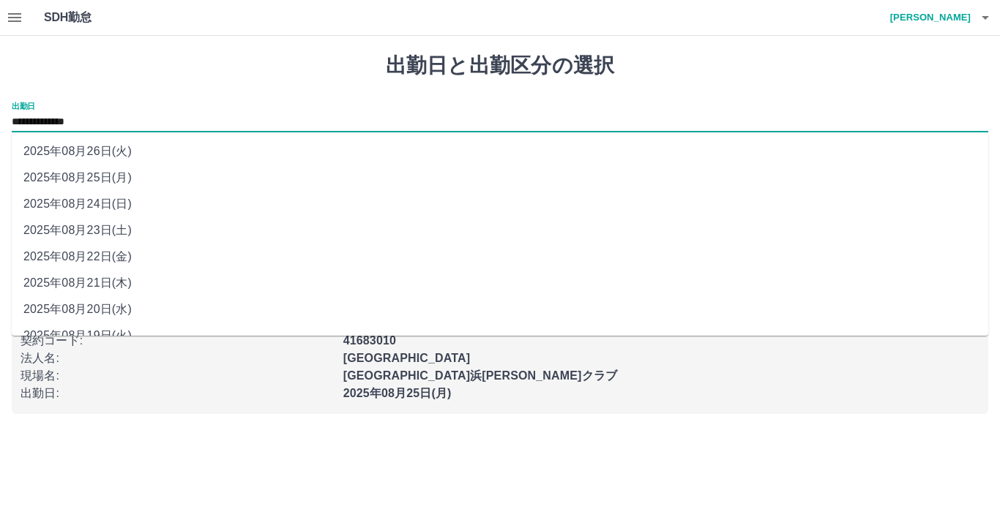
click at [79, 125] on input "**********" at bounding box center [500, 122] width 976 height 18
drag, startPoint x: 79, startPoint y: 125, endPoint x: 94, endPoint y: 228, distance: 103.5
click at [94, 228] on li "2025年08月23日(土)" at bounding box center [500, 230] width 976 height 26
type input "**********"
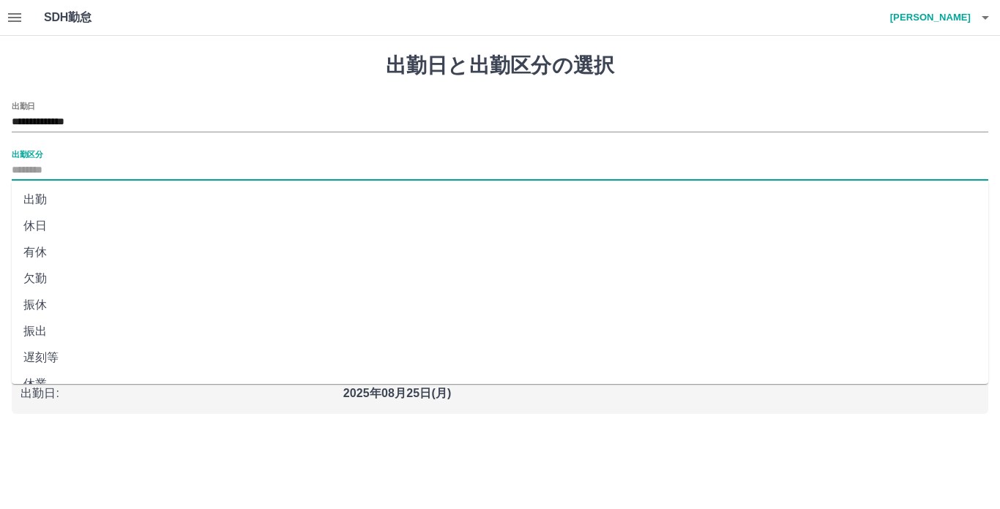
click at [110, 170] on input "出勤区分" at bounding box center [500, 171] width 976 height 18
click at [110, 214] on li "休日" at bounding box center [500, 226] width 976 height 26
type input "**"
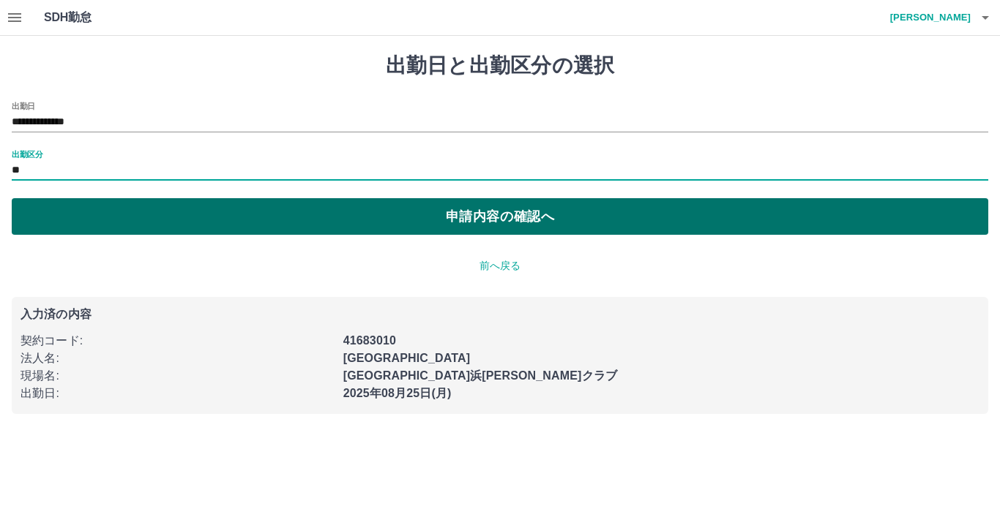
click at [146, 220] on button "申請内容の確認へ" at bounding box center [500, 216] width 976 height 37
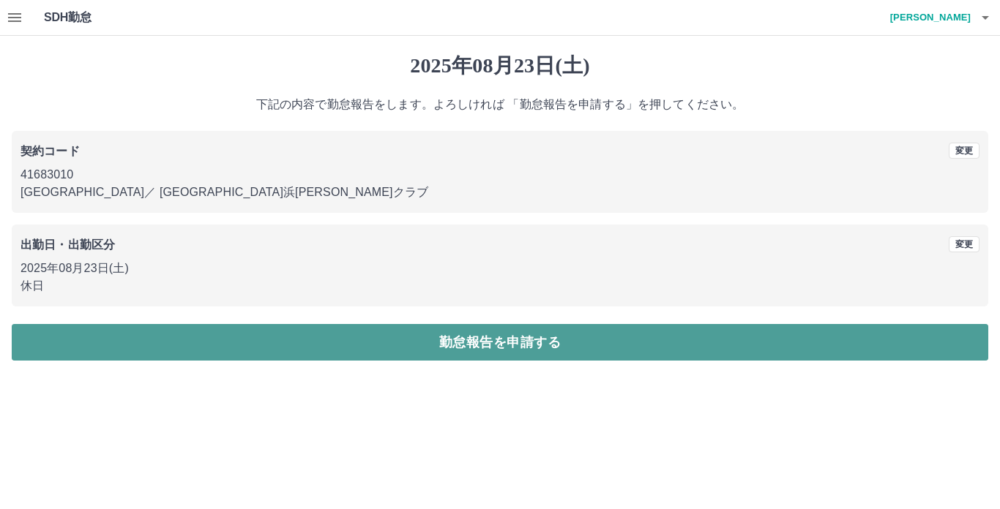
click at [422, 342] on button "勤怠報告を申請する" at bounding box center [500, 342] width 976 height 37
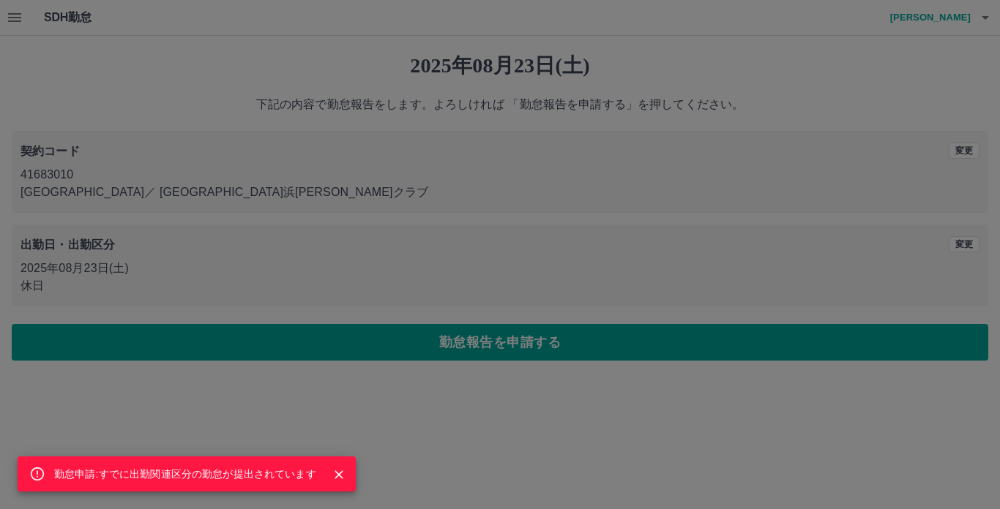
click at [523, 266] on div "勤怠申請:すでに出勤関連区分の勤怠が提出されています" at bounding box center [500, 254] width 1000 height 509
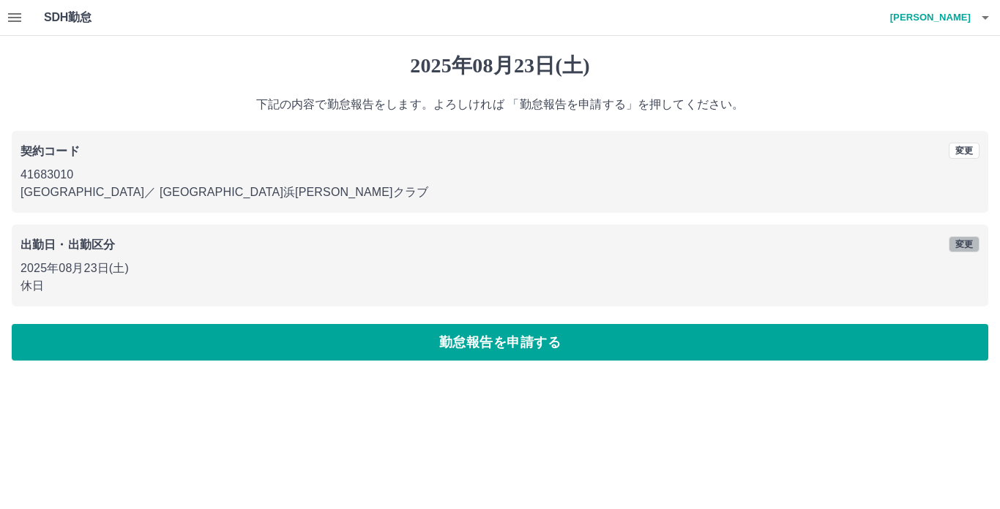
click at [948, 244] on button "変更" at bounding box center [963, 244] width 31 height 16
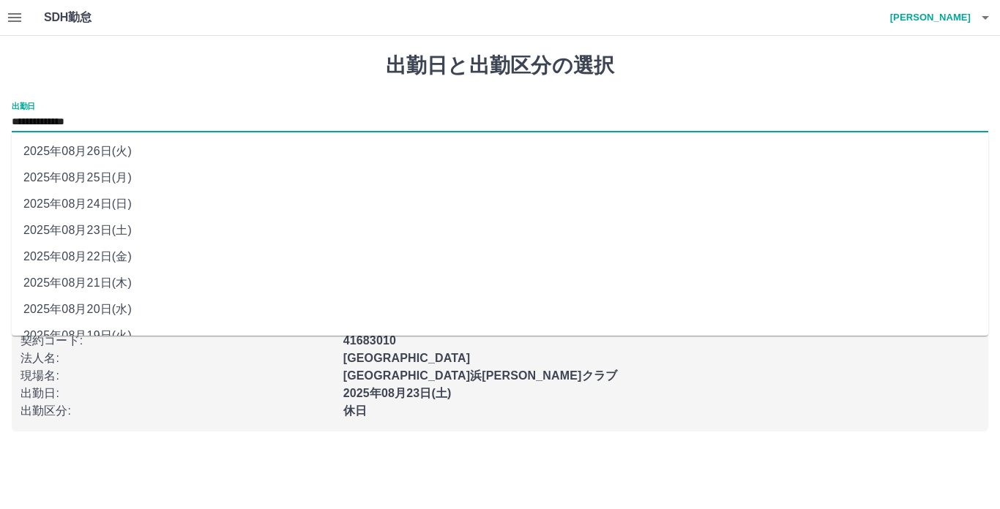
click at [116, 128] on input "**********" at bounding box center [500, 122] width 976 height 18
drag, startPoint x: 116, startPoint y: 128, endPoint x: 121, endPoint y: 204, distance: 76.2
click at [121, 204] on li "2025年08月24日(日)" at bounding box center [500, 204] width 976 height 26
type input "**********"
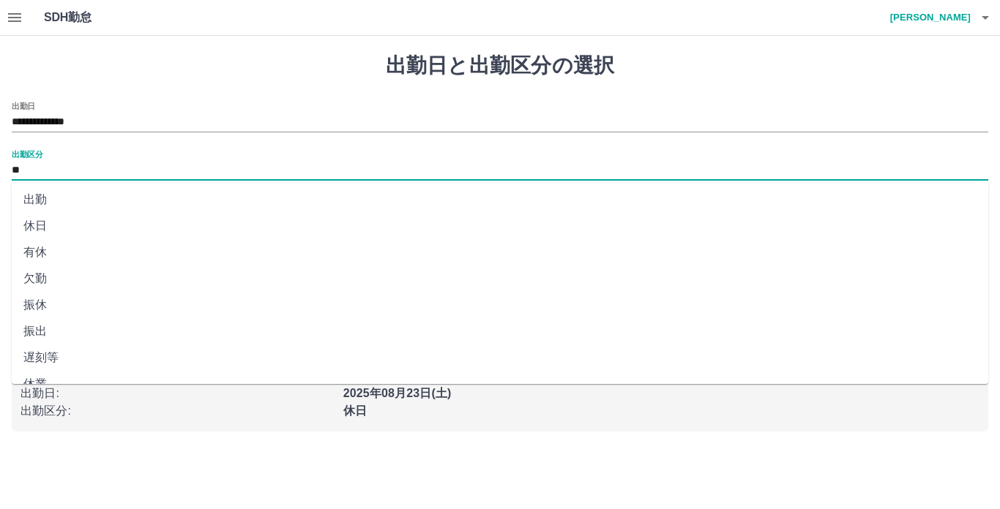
click at [111, 169] on input "**" at bounding box center [500, 171] width 976 height 18
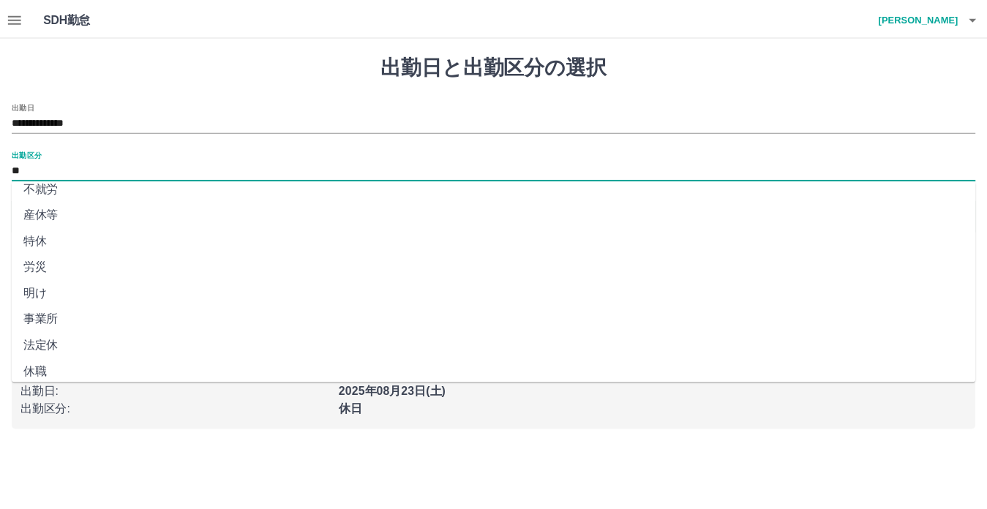
scroll to position [282, 0]
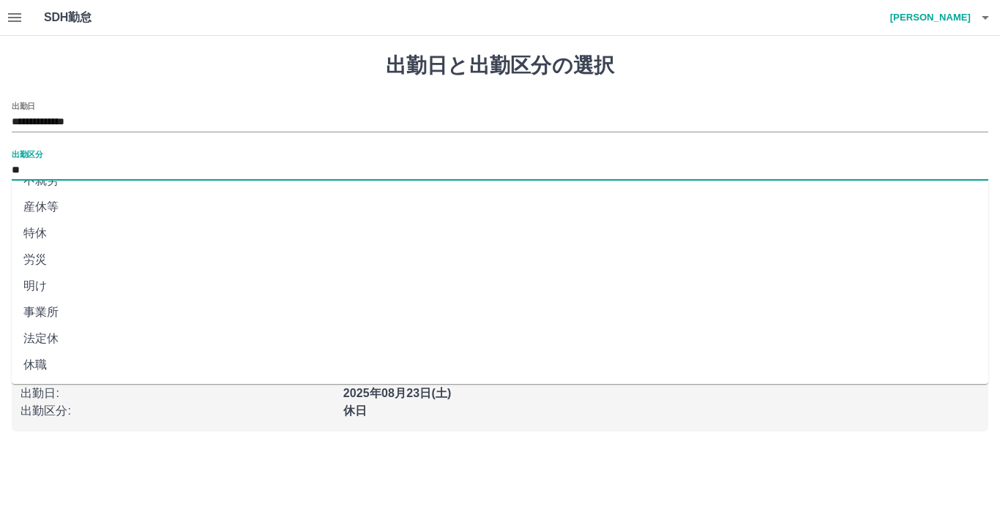
click at [102, 340] on li "法定休" at bounding box center [500, 339] width 976 height 26
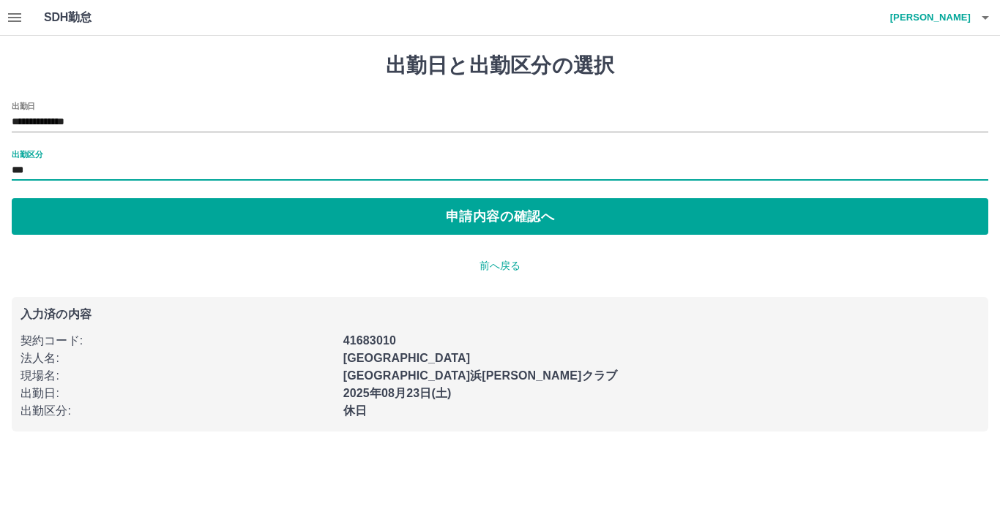
type input "***"
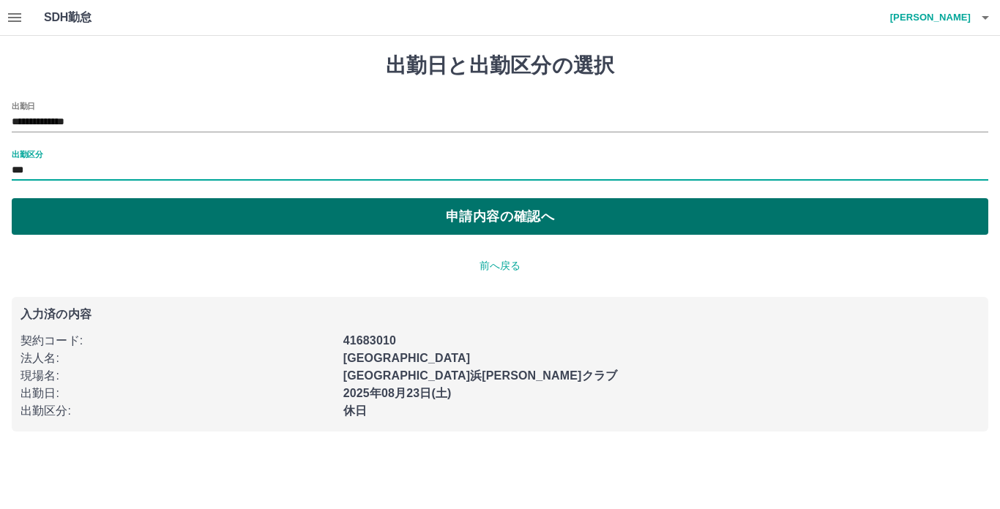
click at [130, 225] on button "申請内容の確認へ" at bounding box center [500, 216] width 976 height 37
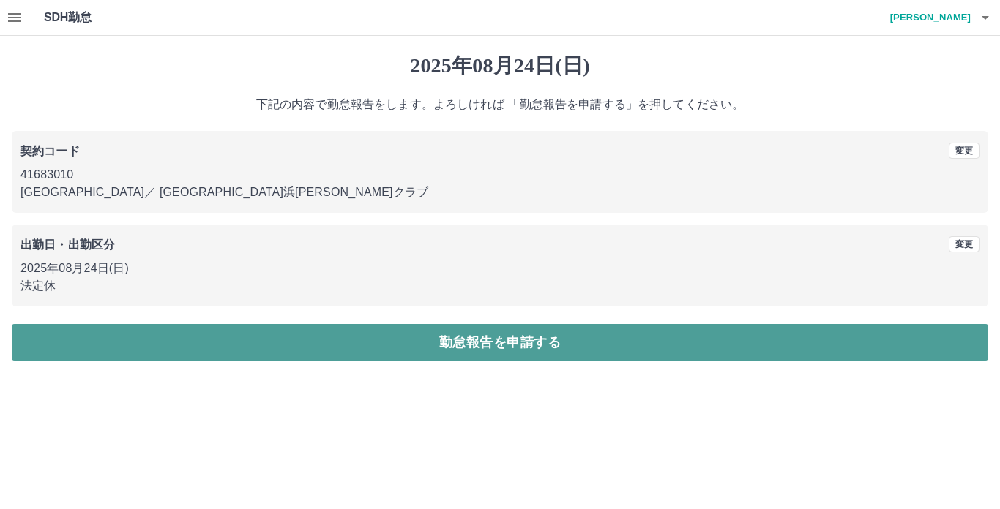
click at [305, 339] on button "勤怠報告を申請する" at bounding box center [500, 342] width 976 height 37
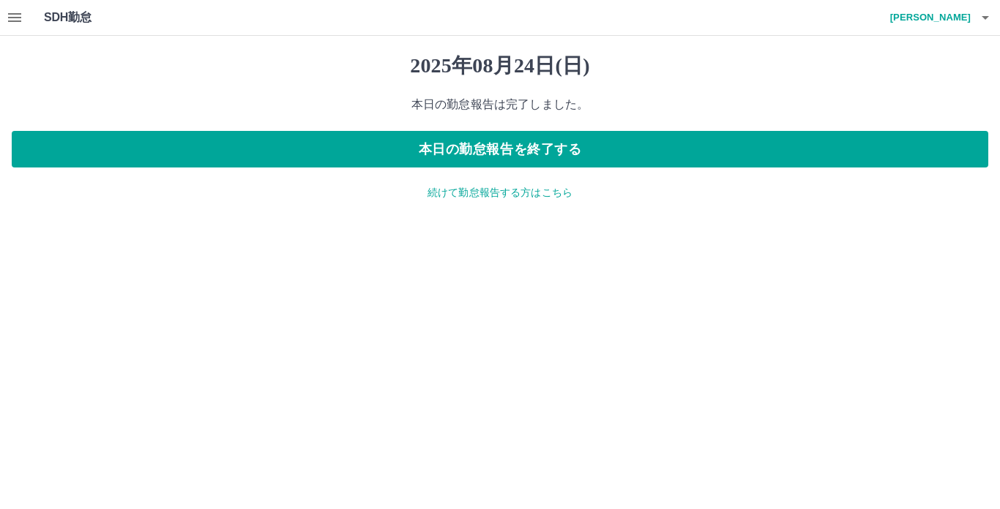
click at [501, 195] on p "続けて勤怠報告する方はこちら" at bounding box center [500, 192] width 976 height 15
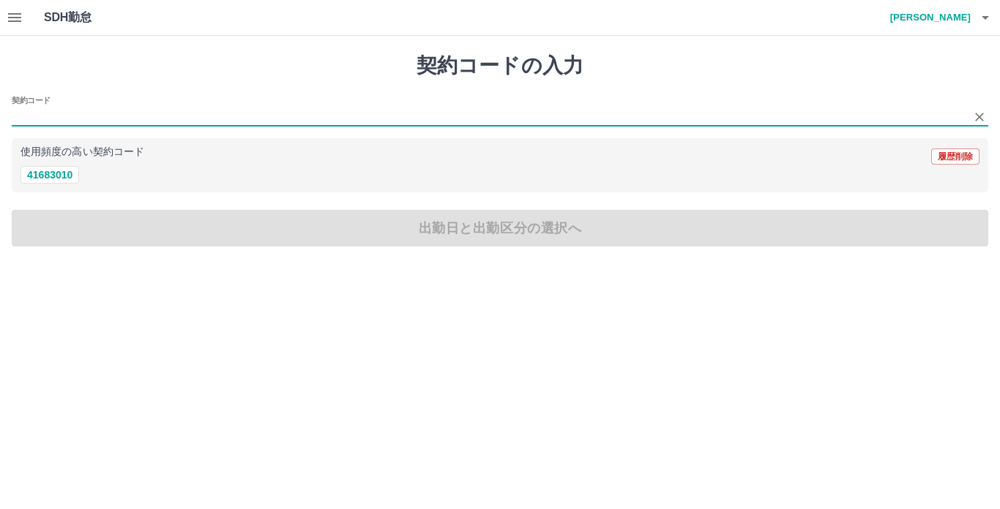
click at [91, 116] on input "契約コード" at bounding box center [489, 117] width 954 height 18
click at [82, 123] on input "契約コード" at bounding box center [489, 117] width 954 height 18
click at [53, 179] on button "41683010" at bounding box center [49, 175] width 59 height 18
type input "********"
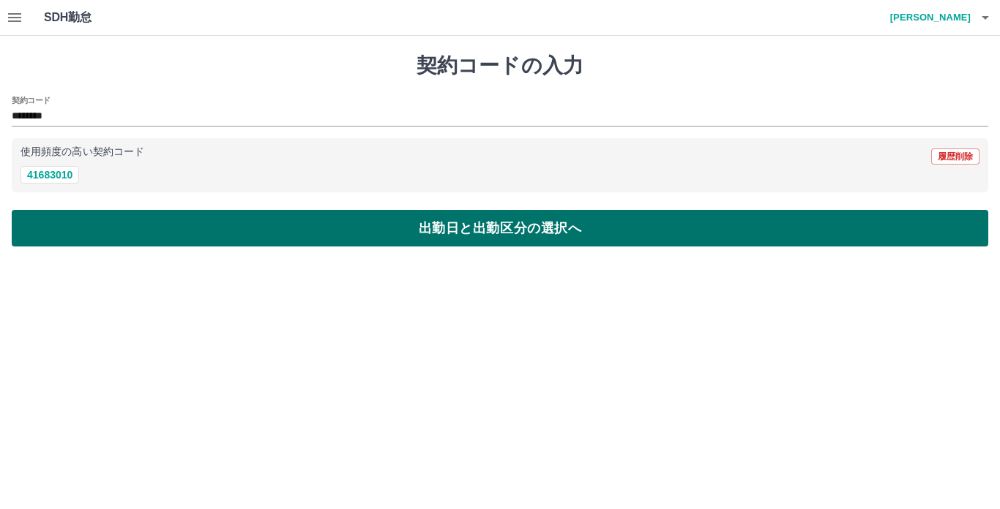
click at [74, 214] on button "出勤日と出勤区分の選択へ" at bounding box center [500, 228] width 976 height 37
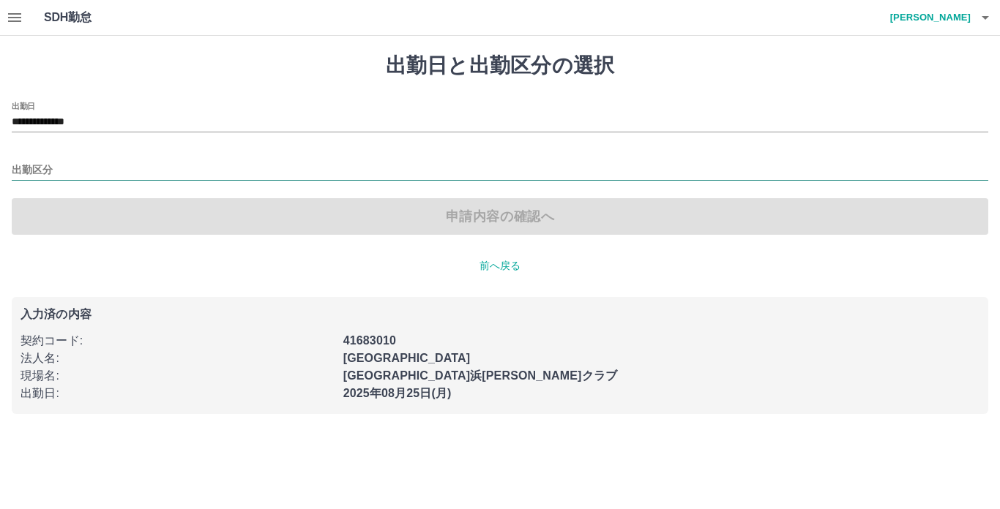
click at [75, 168] on input "出勤区分" at bounding box center [500, 171] width 976 height 18
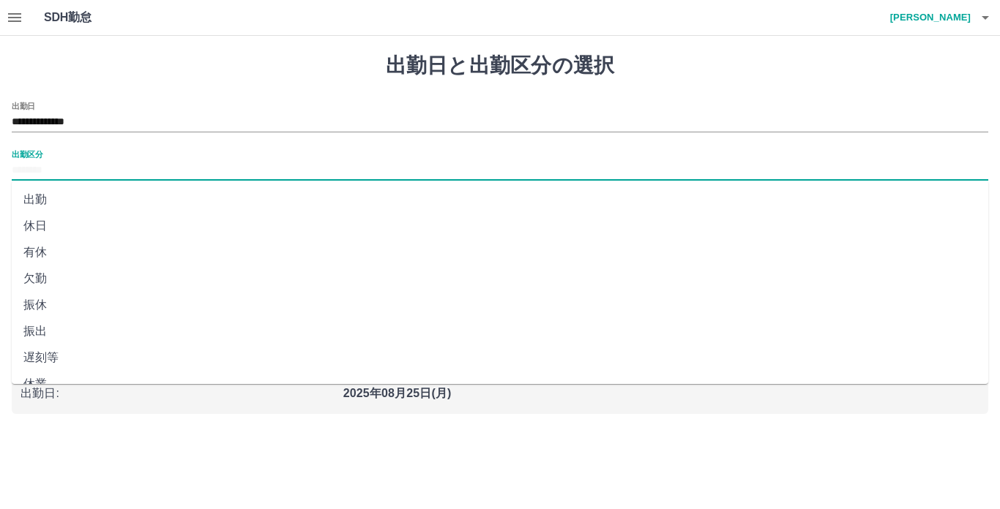
click at [67, 202] on li "出勤" at bounding box center [500, 200] width 976 height 26
type input "**"
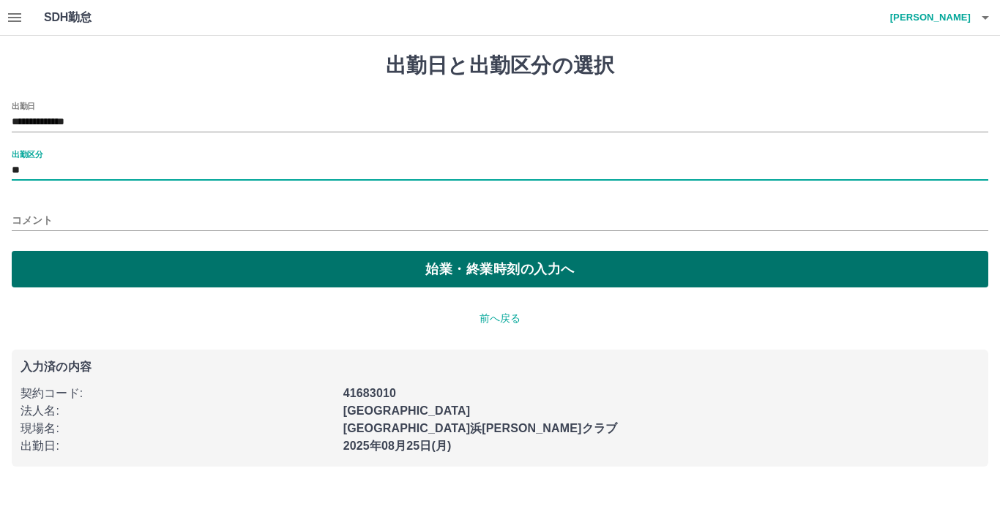
click at [109, 261] on button "始業・終業時刻の入力へ" at bounding box center [500, 269] width 976 height 37
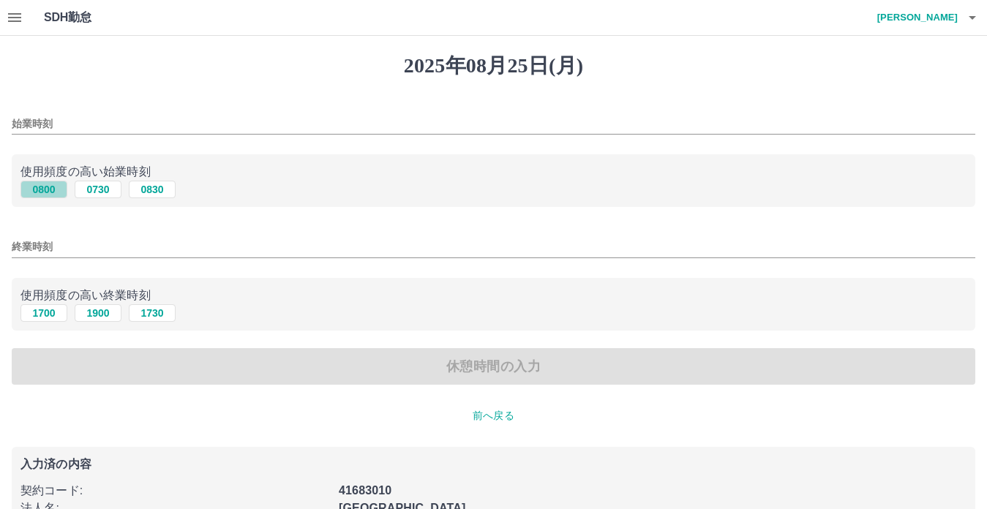
click at [54, 188] on button "0800" at bounding box center [43, 190] width 47 height 18
type input "****"
click at [40, 306] on button "1700" at bounding box center [43, 313] width 47 height 18
type input "****"
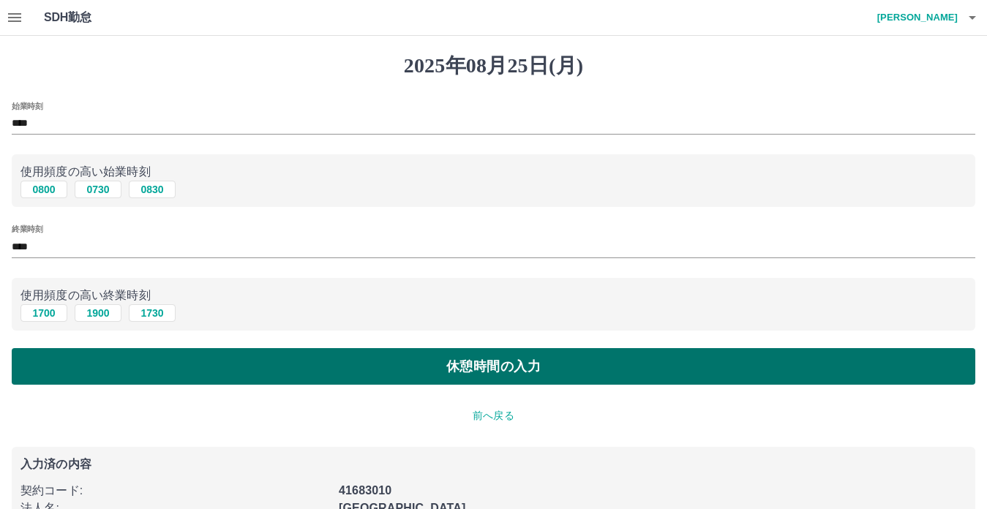
click at [64, 359] on button "休憩時間の入力" at bounding box center [494, 366] width 964 height 37
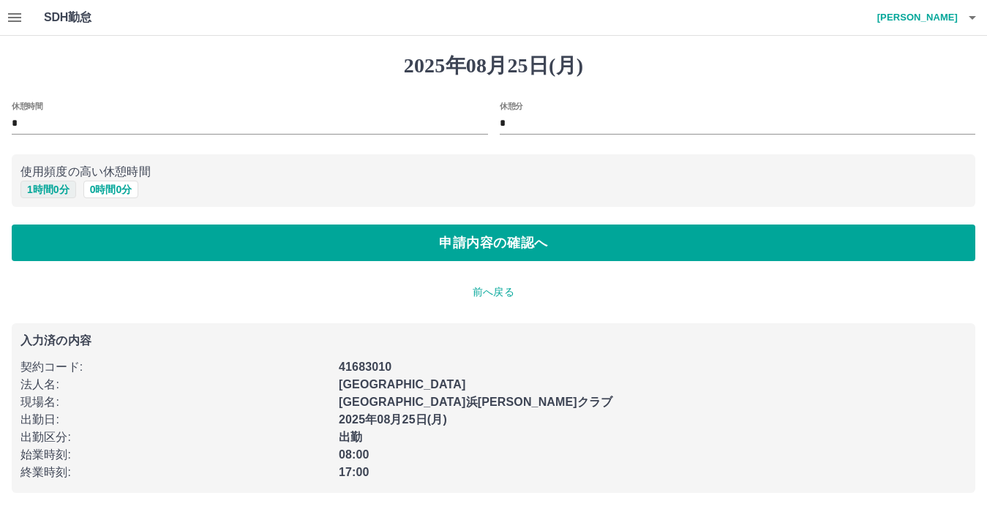
click at [47, 191] on button "1 時間 0 分" at bounding box center [48, 190] width 56 height 18
type input "*"
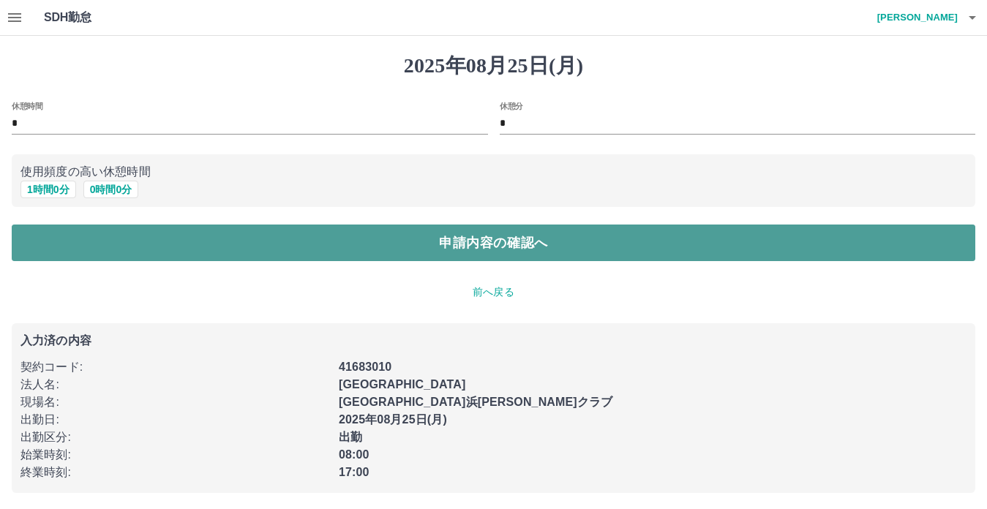
click at [102, 233] on button "申請内容の確認へ" at bounding box center [494, 243] width 964 height 37
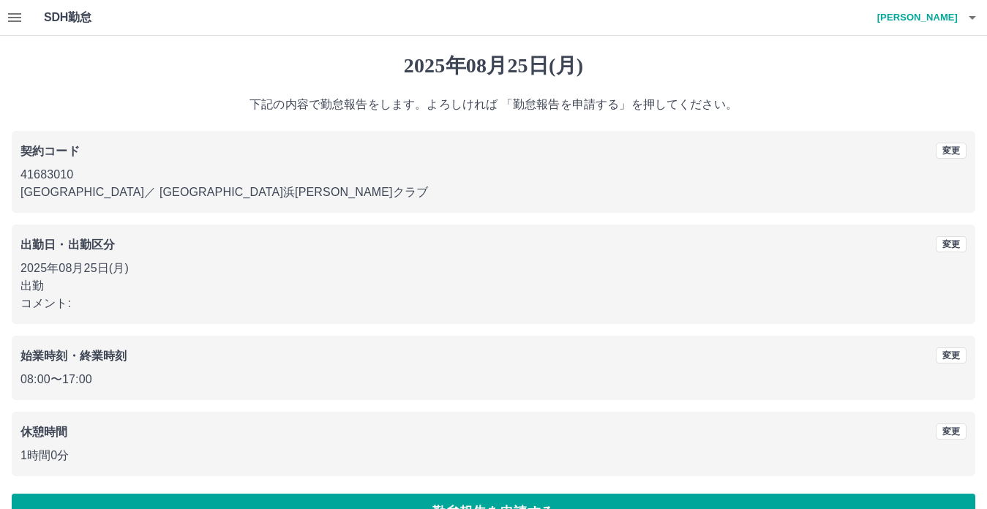
scroll to position [39, 0]
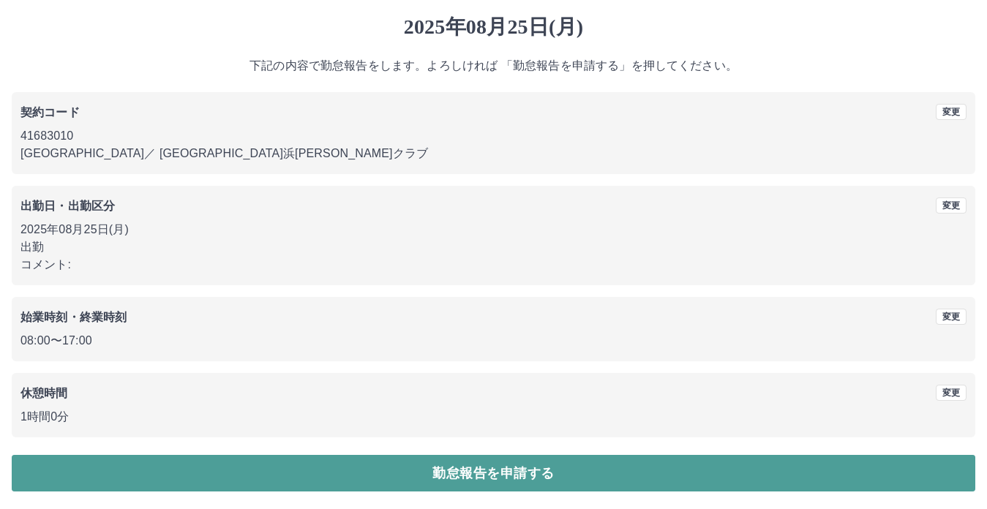
click at [517, 468] on button "勤怠報告を申請する" at bounding box center [494, 473] width 964 height 37
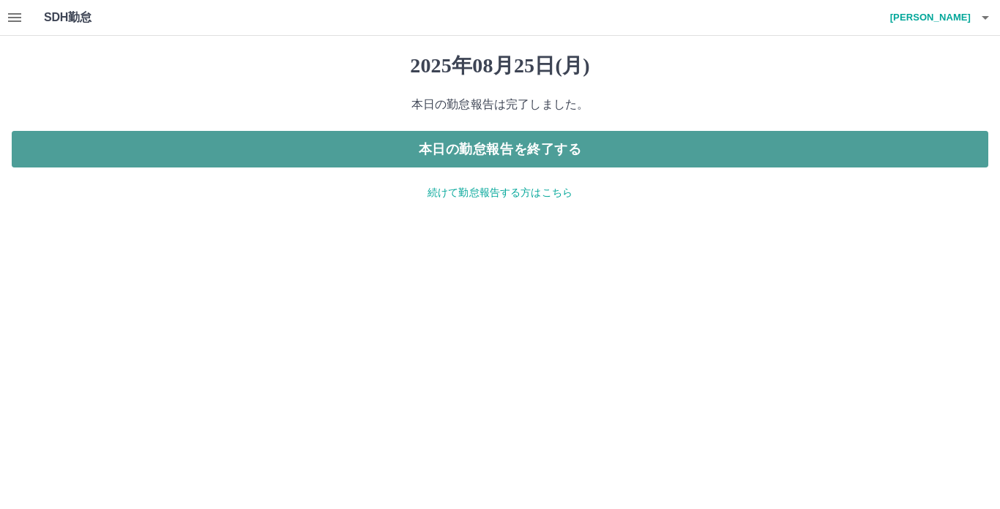
click at [312, 157] on button "本日の勤怠報告を終了する" at bounding box center [500, 149] width 976 height 37
